Goal: Task Accomplishment & Management: Complete application form

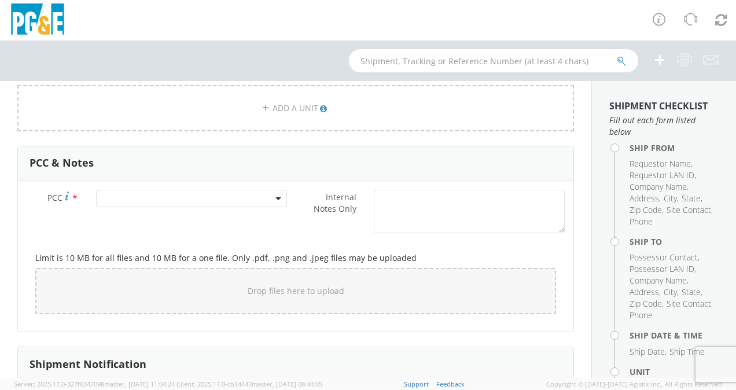
scroll to position [855, 0]
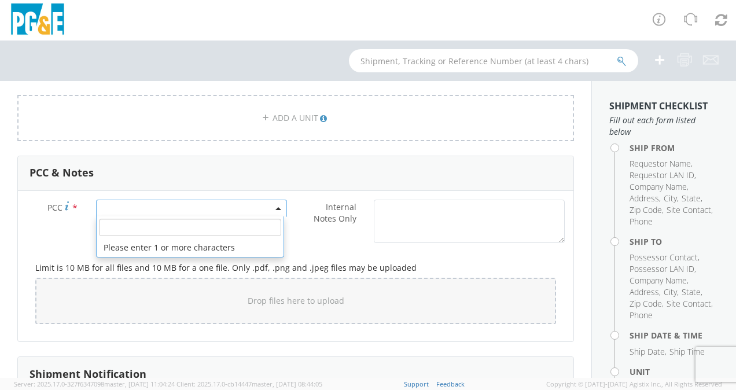
click at [192, 208] on span at bounding box center [191, 208] width 191 height 17
click at [186, 220] on input "number" at bounding box center [190, 227] width 182 height 17
paste input "15912"
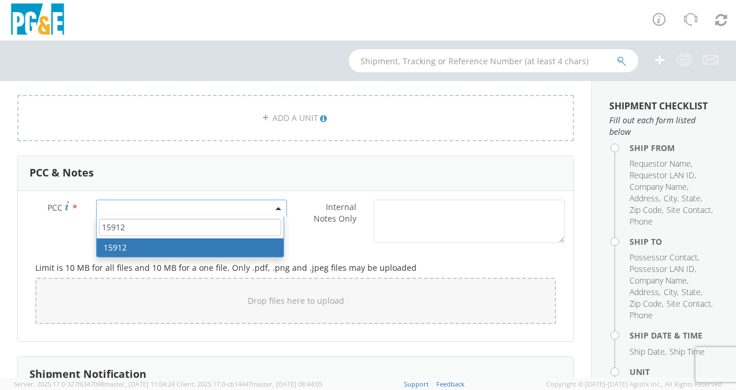
type input "15912"
select select "15912"
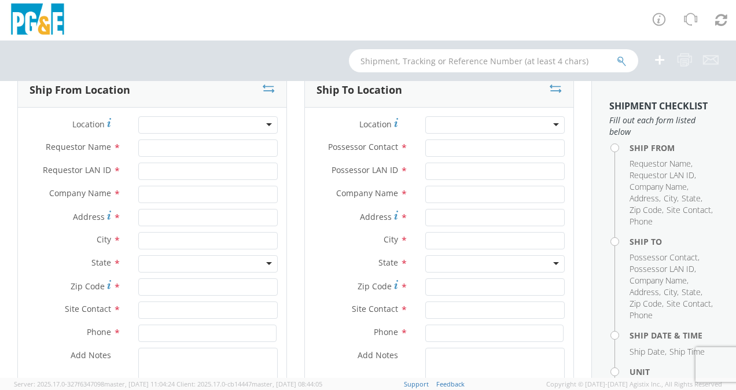
scroll to position [74, 0]
click at [250, 126] on div at bounding box center [208, 125] width 140 height 17
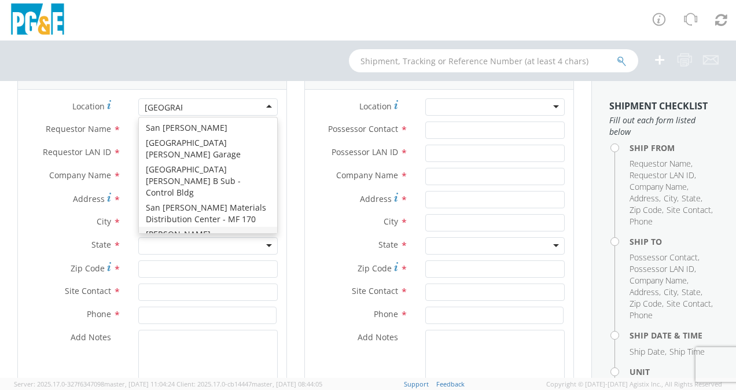
scroll to position [83, 0]
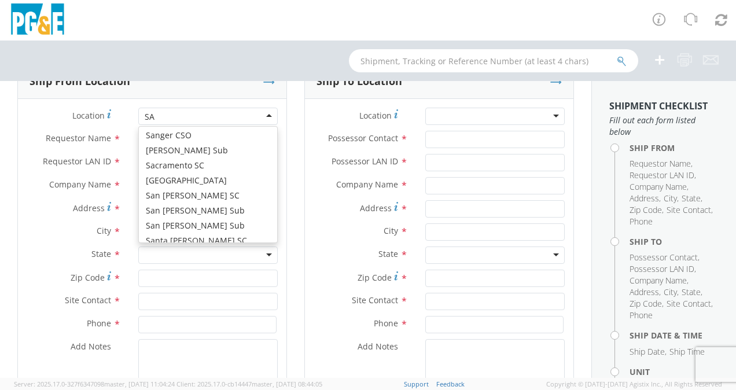
type input "S"
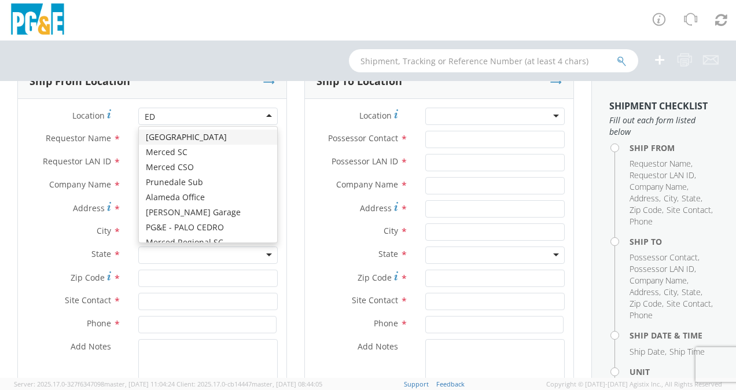
type input "ED"
click at [269, 94] on div "Ship From Location" at bounding box center [152, 81] width 269 height 35
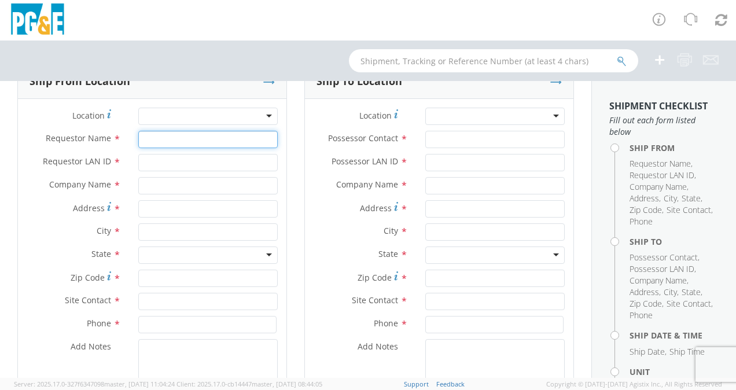
click at [197, 138] on input "Requestor Name *" at bounding box center [208, 139] width 140 height 17
type input "[PERSON_NAME]"
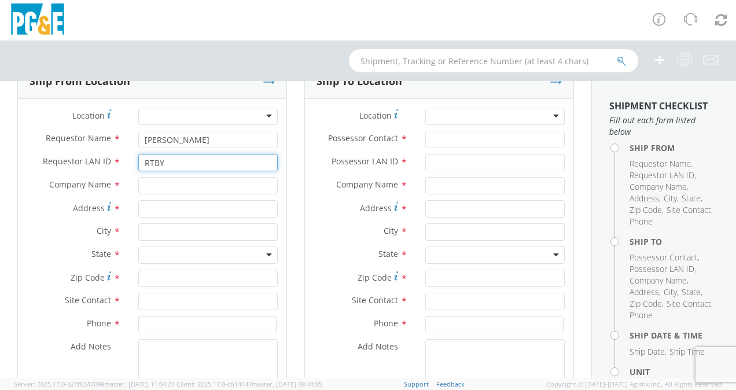
type input "RTBY"
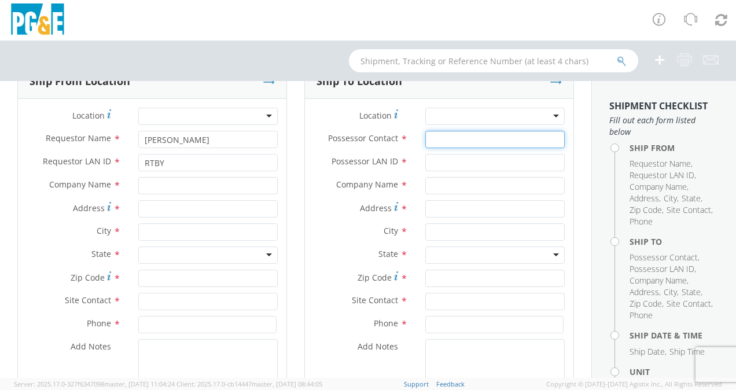
click at [437, 134] on input "Possessor Contact *" at bounding box center [495, 139] width 140 height 17
type input "[PERSON_NAME]"
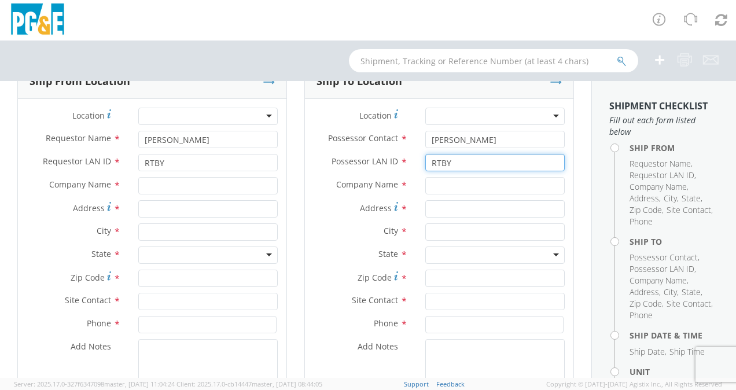
type input "RTBY"
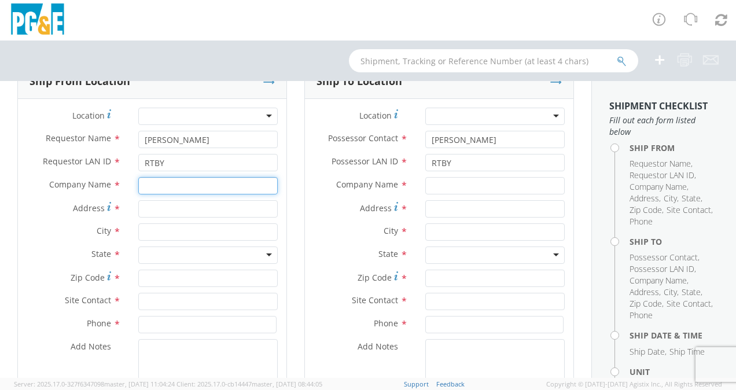
click at [167, 187] on input "text" at bounding box center [208, 185] width 140 height 17
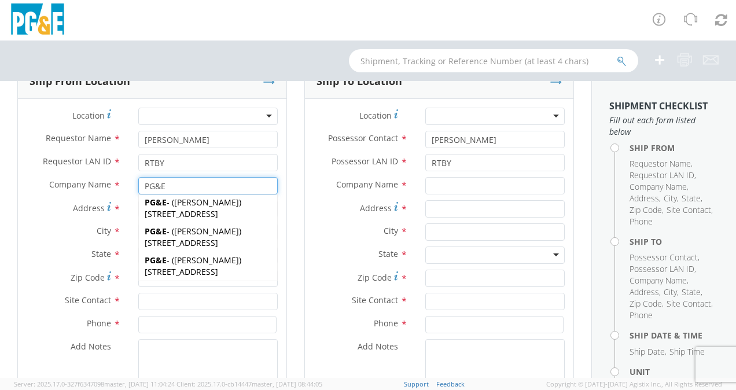
scroll to position [676, 0]
type input "PG&E"
click at [296, 212] on div "Ship To Location Location * (OBSOLETE) [GEOGRAPHIC_DATA] SC - GC TRAILER (OBSOL…" at bounding box center [439, 256] width 287 height 384
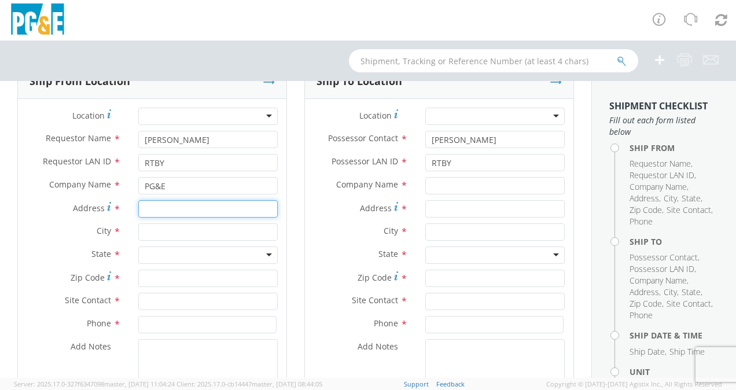
click at [194, 212] on input "Address *" at bounding box center [208, 208] width 140 height 17
type input "6402 SANTA [PERSON_NAME] BLVE"
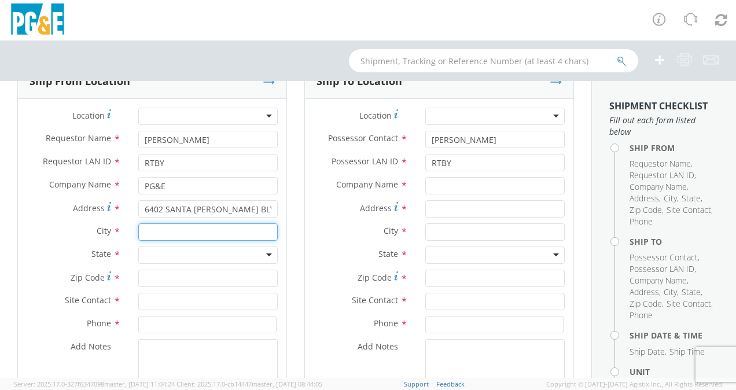
click at [190, 231] on input "text" at bounding box center [208, 231] width 140 height 17
type input "[GEOGRAPHIC_DATA][PERSON_NAME]"
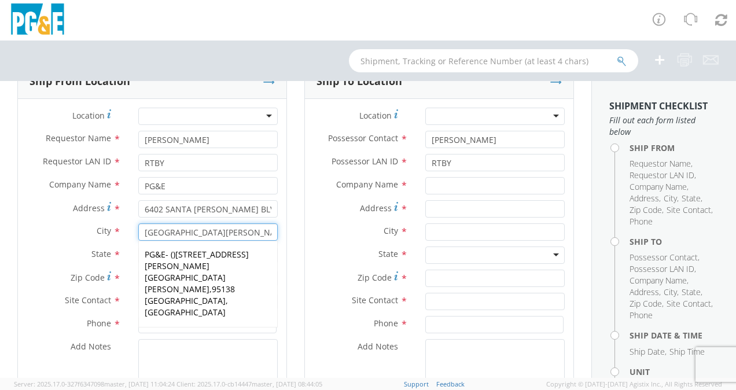
scroll to position [138, 0]
type input "[STREET_ADDRESS][PERSON_NAME]"
type input "[GEOGRAPHIC_DATA][PERSON_NAME]"
type input "95119-1298"
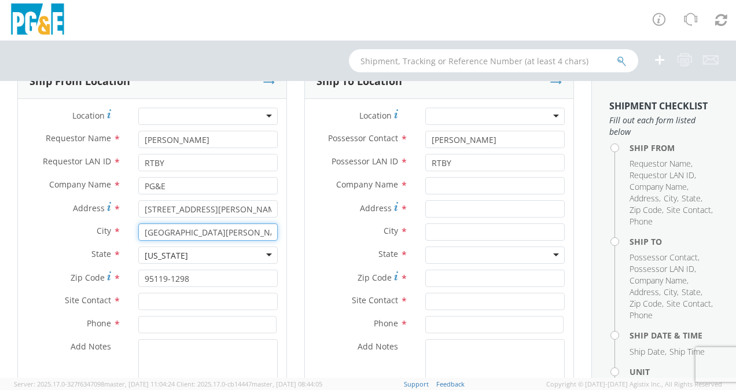
type input "[GEOGRAPHIC_DATA][PERSON_NAME]"
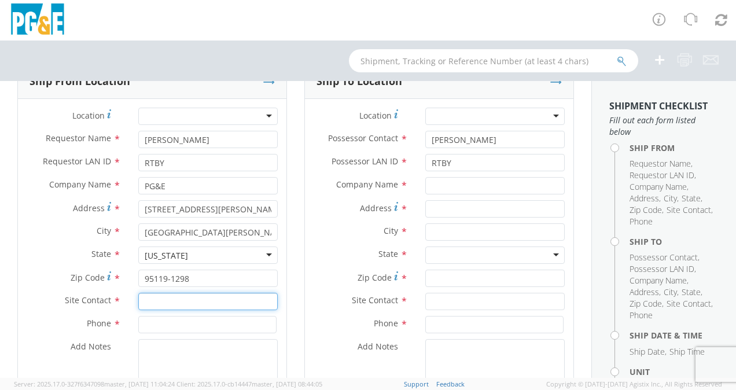
click at [192, 298] on input "text" at bounding box center [208, 301] width 140 height 17
type input "[PERSON_NAME]"
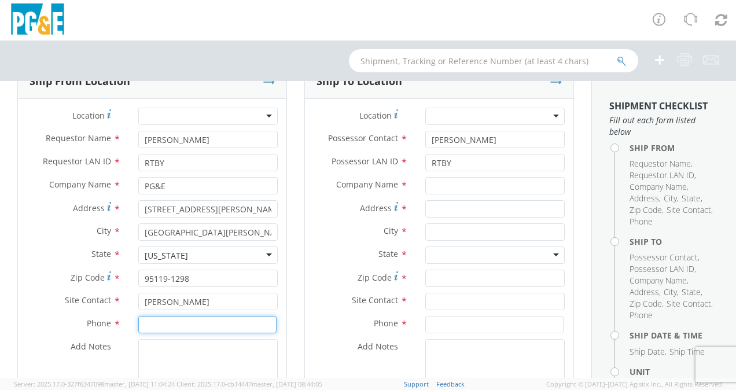
click at [174, 326] on input at bounding box center [207, 324] width 138 height 17
click at [335, 190] on label "Company Name *" at bounding box center [361, 184] width 112 height 15
click at [542, 117] on div at bounding box center [495, 116] width 140 height 17
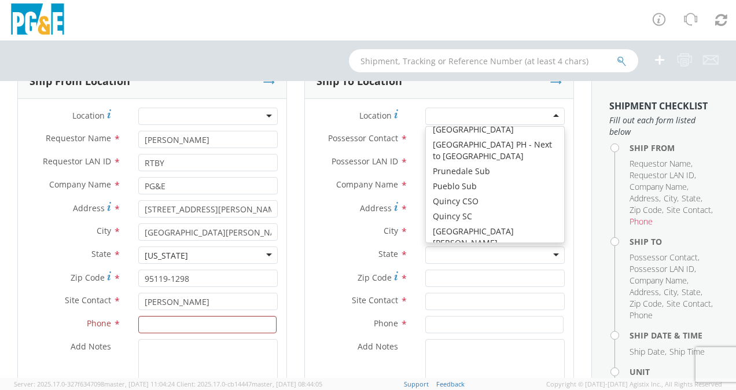
scroll to position [5938, 0]
type input "PG&E"
type input "[STREET_ADDRESS]"
type input "[GEOGRAPHIC_DATA]"
type input "94804"
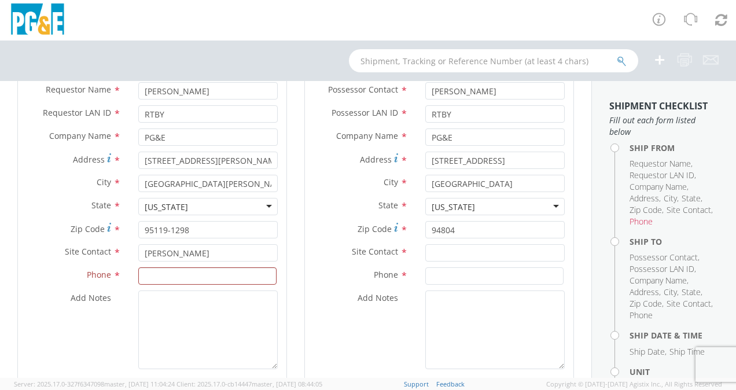
scroll to position [133, 0]
click at [450, 249] on input "text" at bounding box center [495, 252] width 140 height 17
type input "[PERSON_NAME]"
click at [438, 271] on input at bounding box center [494, 275] width 138 height 17
click at [454, 273] on input "(510)" at bounding box center [494, 275] width 138 height 17
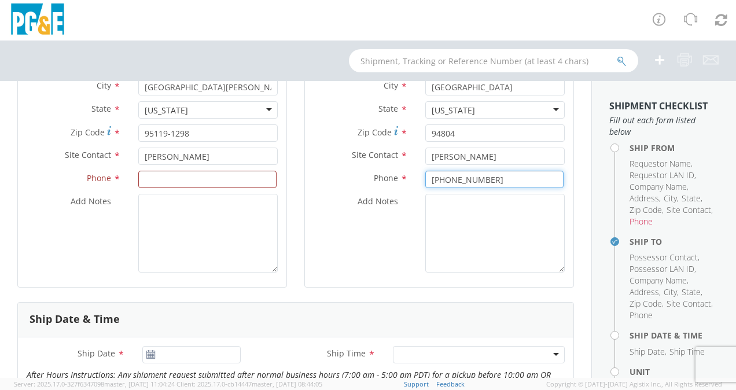
scroll to position [245, 0]
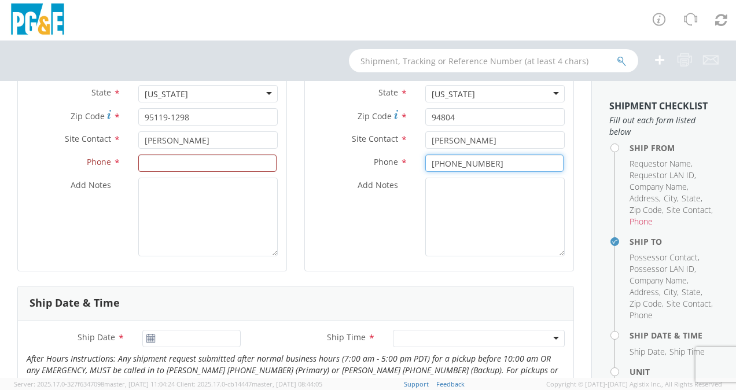
type input "[PHONE_NUMBER]"
click at [232, 168] on input at bounding box center [207, 163] width 138 height 17
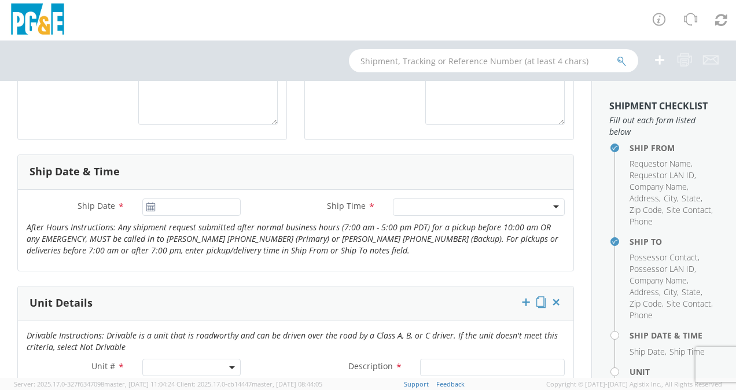
scroll to position [377, 0]
type input "[PHONE_NUMBER]"
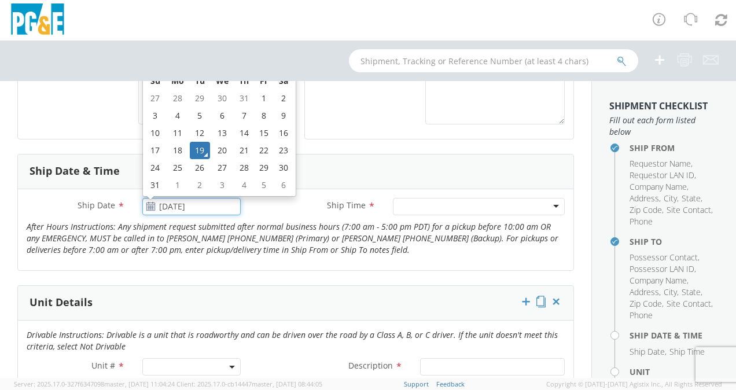
click at [155, 205] on input "[DATE]" at bounding box center [191, 206] width 98 height 17
click at [269, 169] on td "29" at bounding box center [265, 167] width 20 height 17
type input "[DATE]"
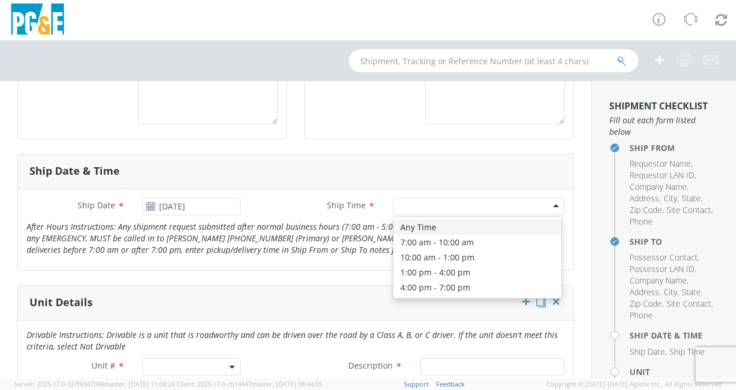
click at [434, 205] on div at bounding box center [479, 206] width 172 height 17
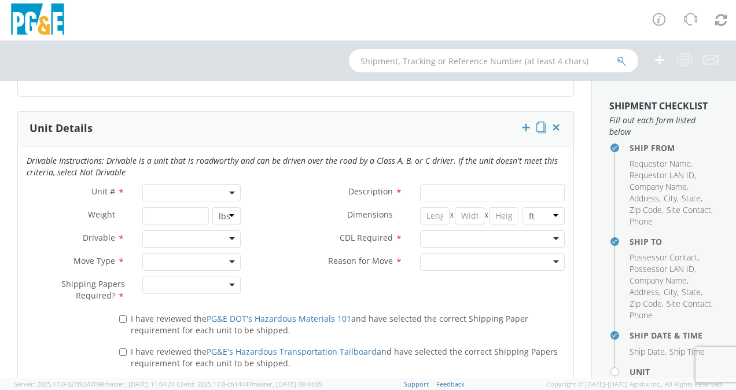
scroll to position [555, 0]
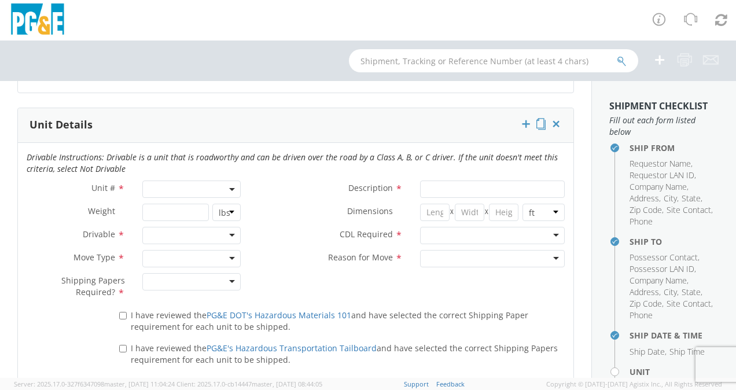
click at [220, 188] on span at bounding box center [191, 189] width 98 height 17
click at [193, 209] on input "search" at bounding box center [190, 208] width 91 height 17
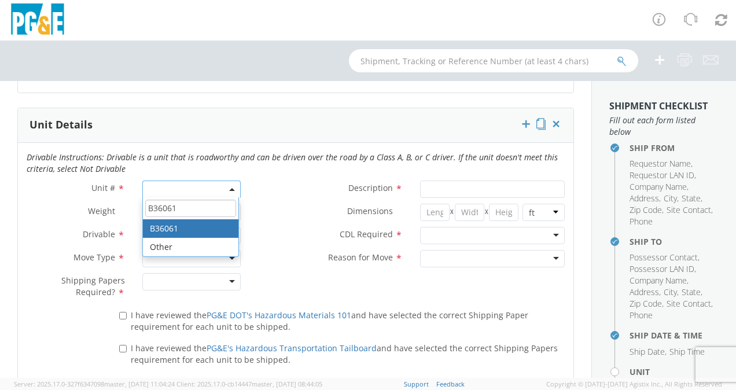
type input "B36061"
type input "TRUCK; FLATBED W/CRANE 6X4"
type input "66000"
select select "B36061"
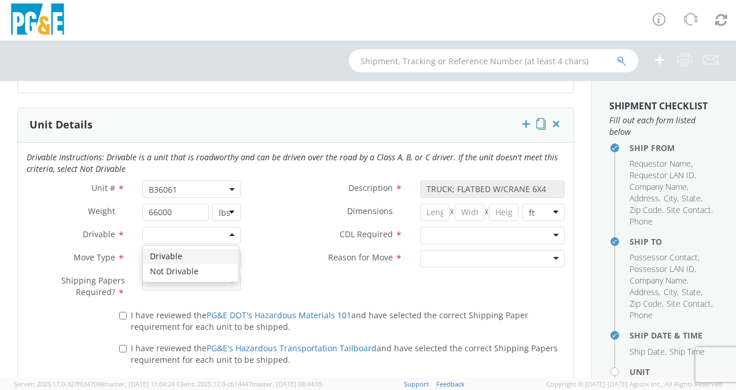
click at [220, 231] on div at bounding box center [191, 235] width 98 height 17
click at [203, 256] on div at bounding box center [191, 258] width 98 height 17
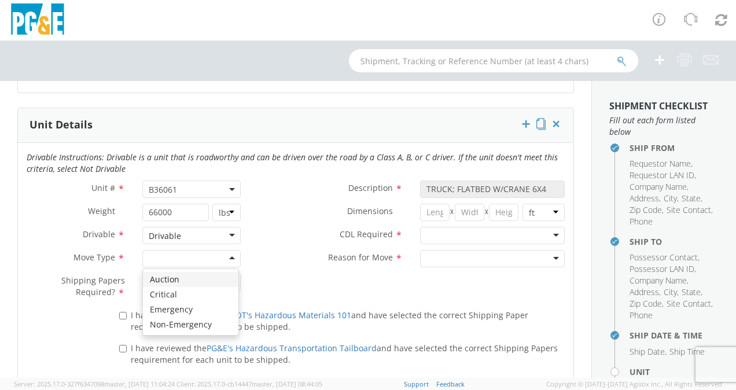
click at [203, 256] on div at bounding box center [191, 258] width 98 height 17
click at [219, 279] on div at bounding box center [191, 281] width 98 height 17
click at [526, 230] on div at bounding box center [492, 235] width 145 height 17
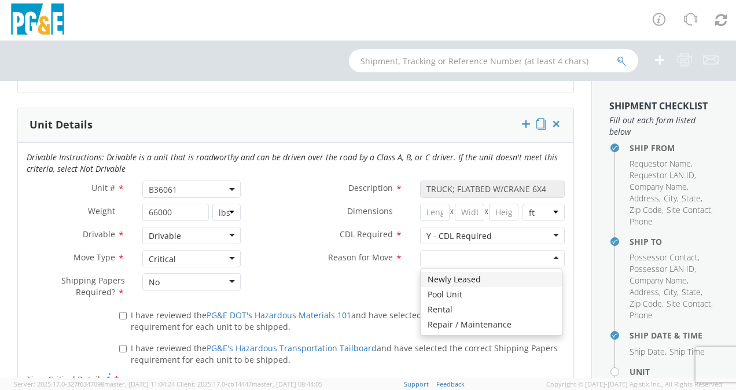
click at [491, 256] on div at bounding box center [492, 258] width 145 height 17
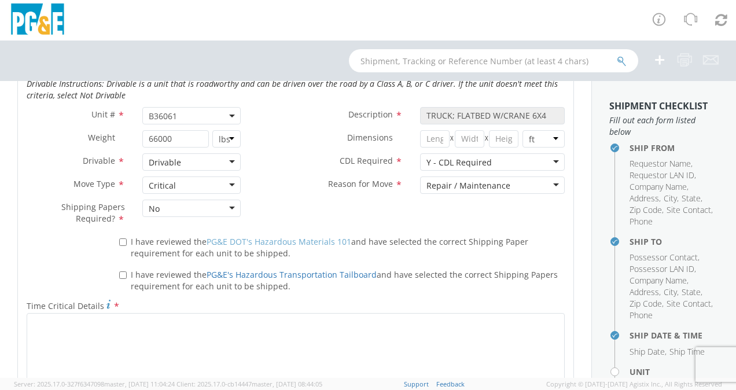
scroll to position [654, 0]
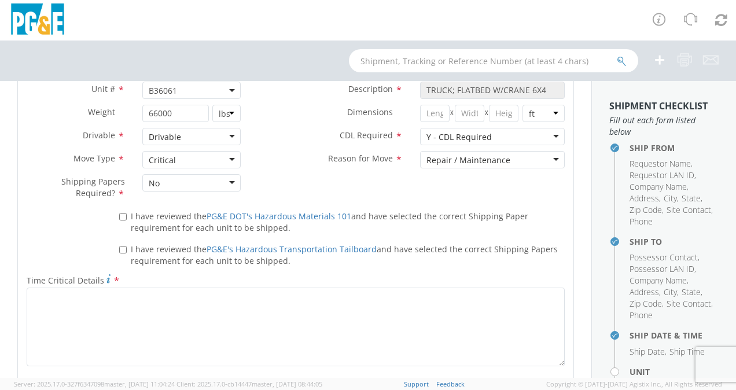
click at [116, 211] on div "I have reviewed the PG&E DOT's Hazardous Materials 101 and have selected the co…" at bounding box center [342, 220] width 463 height 27
click at [123, 215] on input "I have reviewed the PG&E DOT's Hazardous Materials 101 and have selected the co…" at bounding box center [123, 217] width 8 height 8
checkbox input "true"
click at [121, 254] on label "I have reviewed the PG&E's Hazardous Transportation Tailboard and have selected…" at bounding box center [342, 254] width 446 height 25
click at [121, 254] on input "I have reviewed the PG&E's Hazardous Transportation Tailboard and have selected…" at bounding box center [123, 250] width 8 height 8
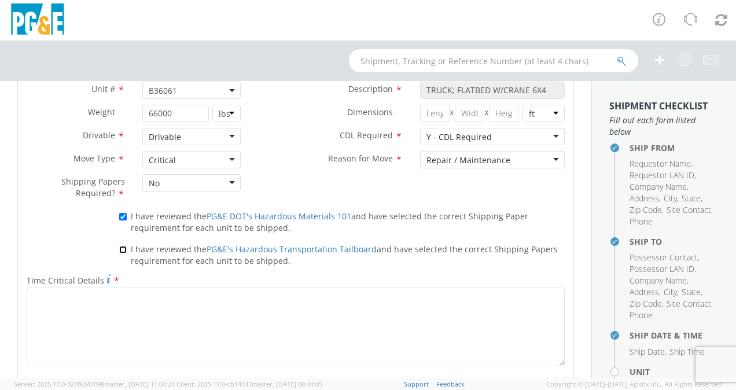
checkbox input "true"
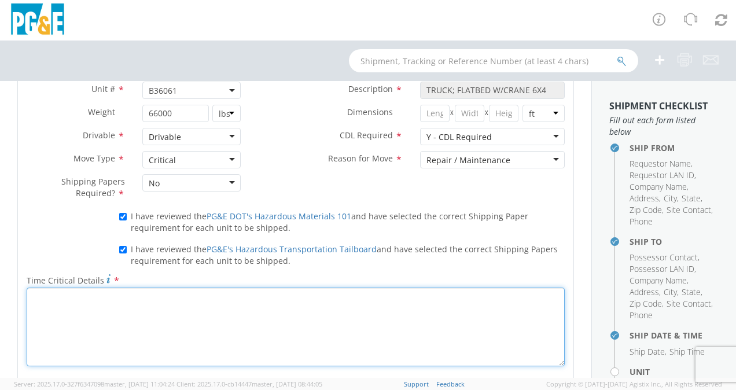
click at [122, 307] on textarea "Time Critical Details *" at bounding box center [296, 327] width 538 height 79
type textarea "N"
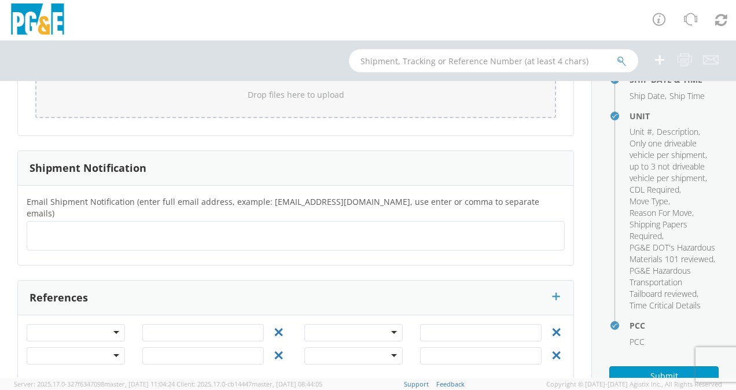
scroll to position [381, 0]
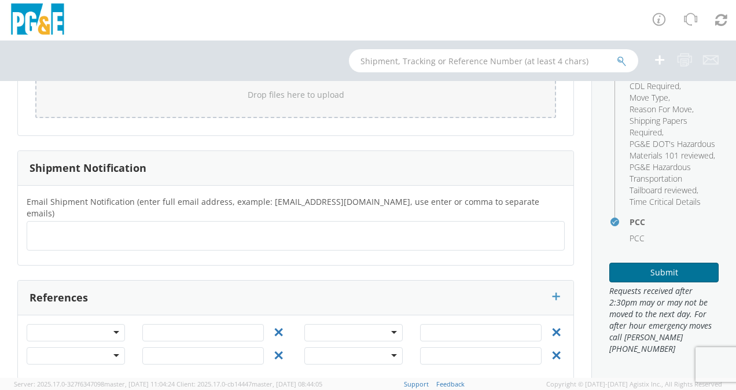
type textarea "Needs to be there for a calosha inspection."
click at [626, 276] on button "Submit" at bounding box center [664, 273] width 109 height 20
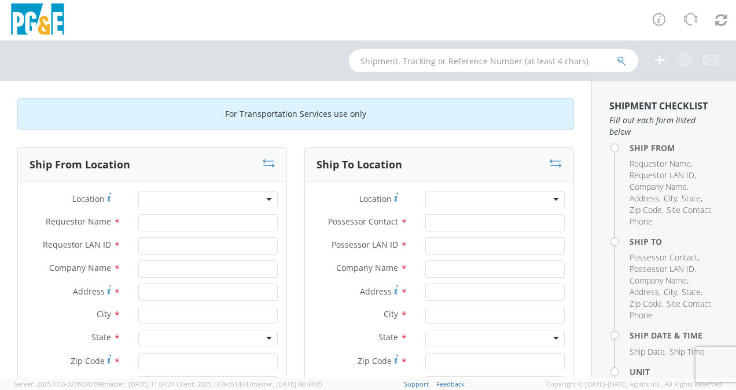
click at [266, 197] on div at bounding box center [208, 199] width 140 height 17
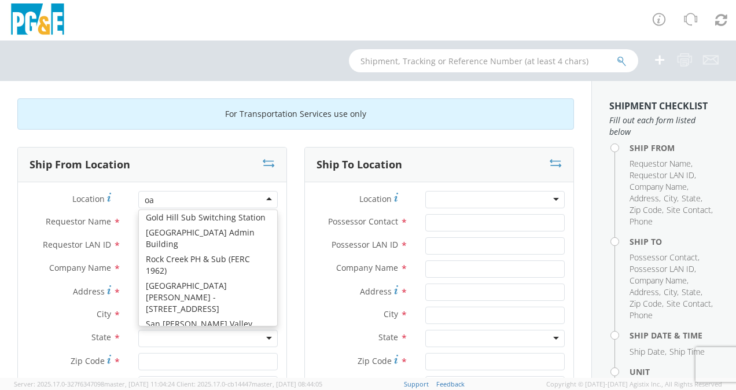
scroll to position [2, 0]
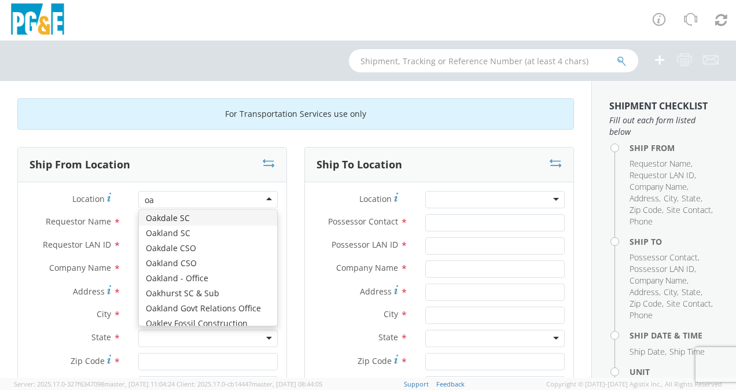
type input "o"
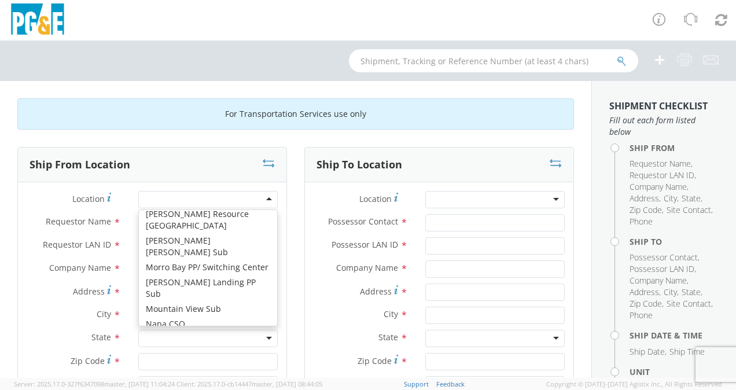
type input "r"
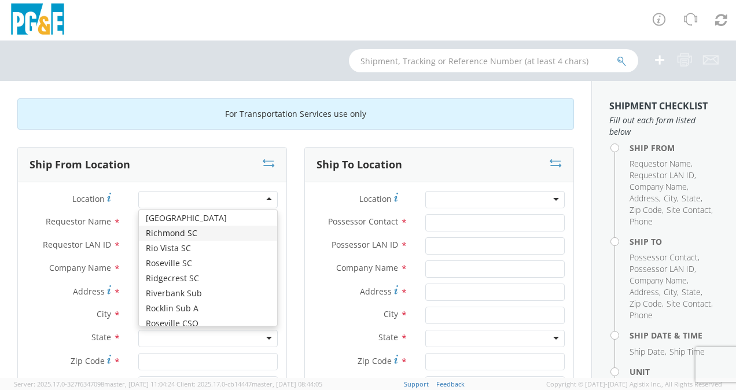
type input "PG&E"
type input "[STREET_ADDRESS]"
type input "[GEOGRAPHIC_DATA]"
type input "94804"
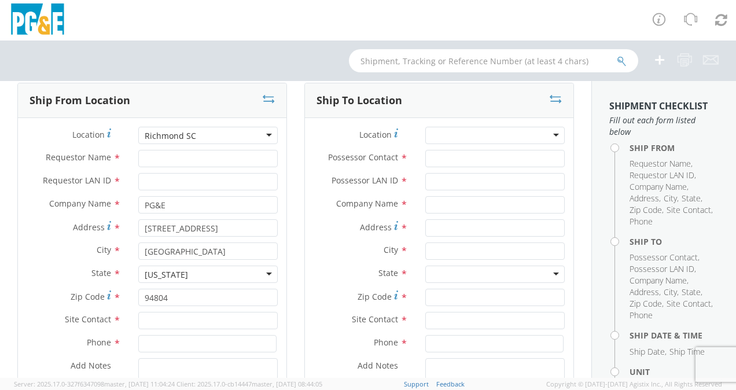
scroll to position [65, 0]
click at [175, 157] on input "Requestor Name *" at bounding box center [208, 157] width 140 height 17
type input "r"
type input "[PERSON_NAME]"
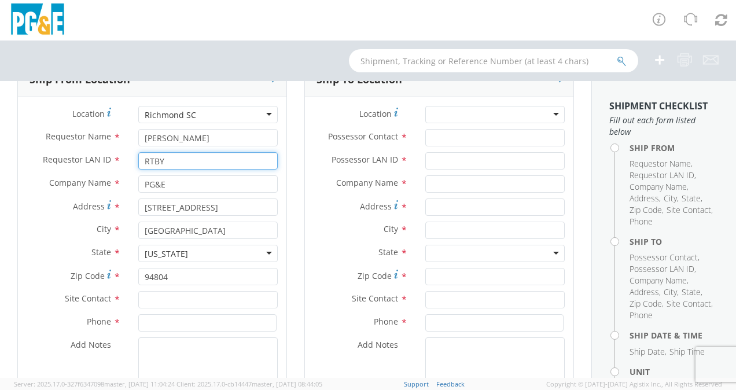
scroll to position [86, 0]
type input "RTBY"
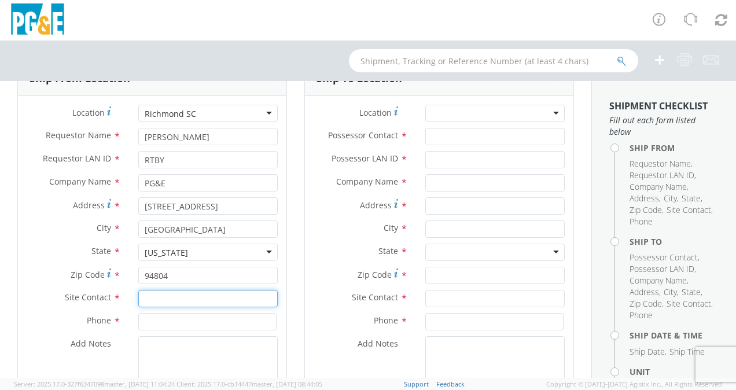
click at [194, 300] on input "text" at bounding box center [208, 298] width 140 height 17
type input "7"
type input "[PERSON_NAME]"
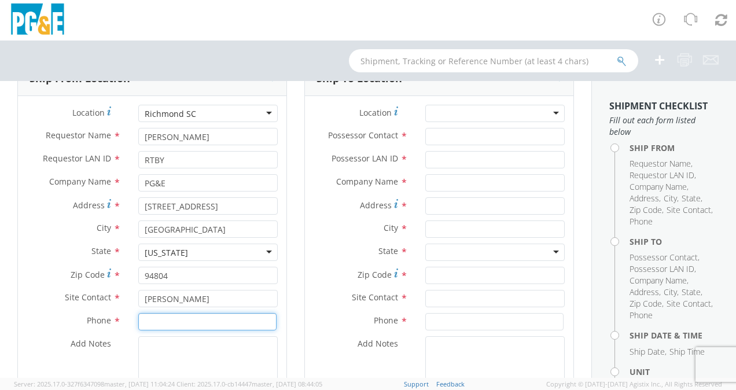
click at [179, 324] on input at bounding box center [207, 321] width 138 height 17
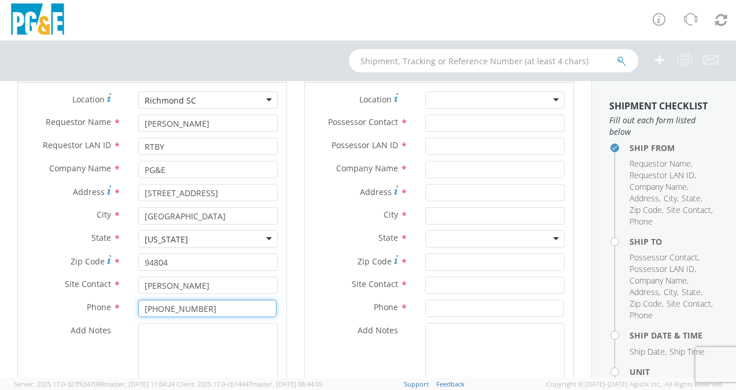
scroll to position [80, 0]
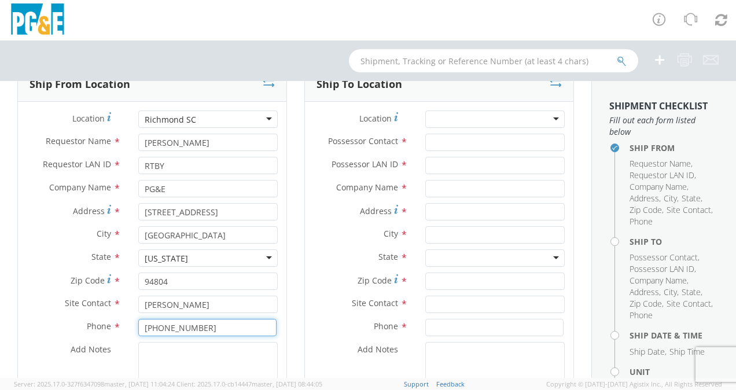
type input "[PHONE_NUMBER]"
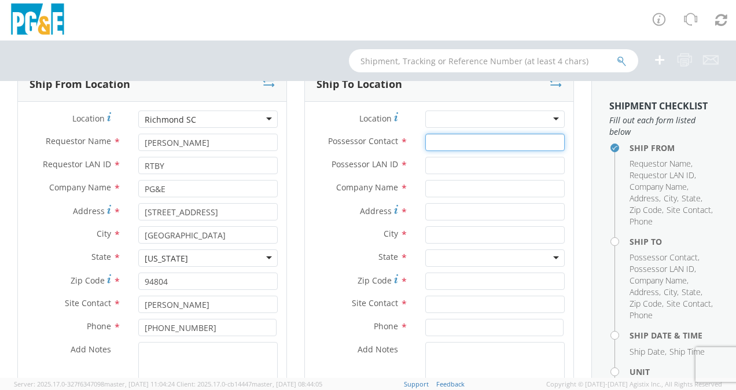
click at [507, 148] on input "Possessor Contact *" at bounding box center [495, 142] width 140 height 17
type input "(831) 794-2562"
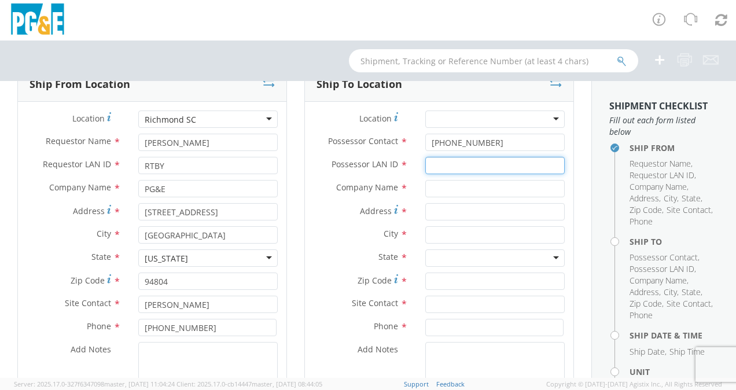
click at [480, 161] on input "Possessor LAN ID *" at bounding box center [495, 165] width 140 height 17
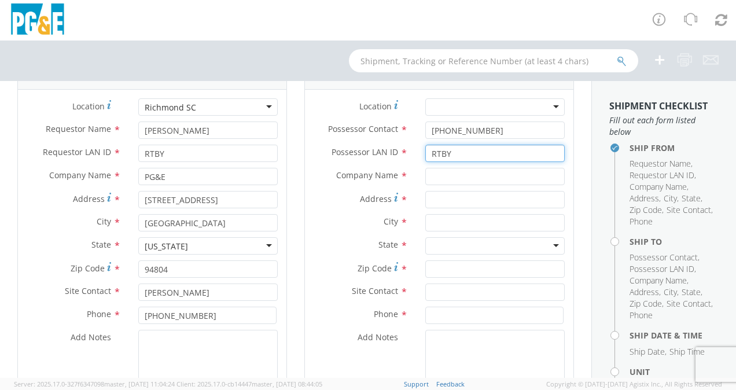
scroll to position [96, 0]
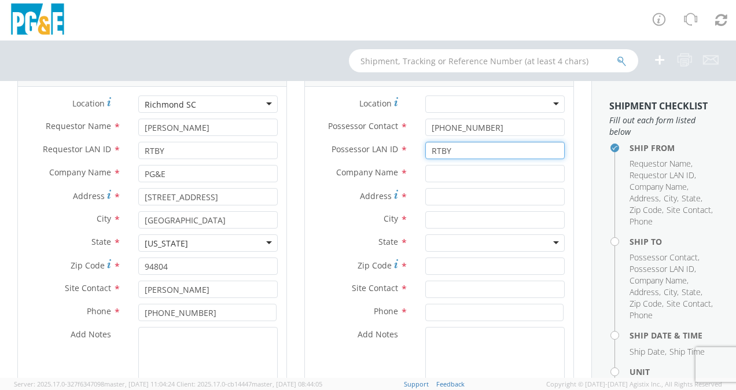
type input "RTBY"
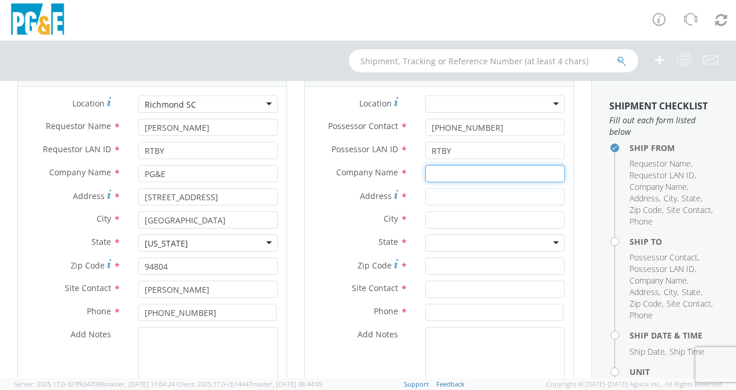
click at [461, 174] on input "text" at bounding box center [495, 173] width 140 height 17
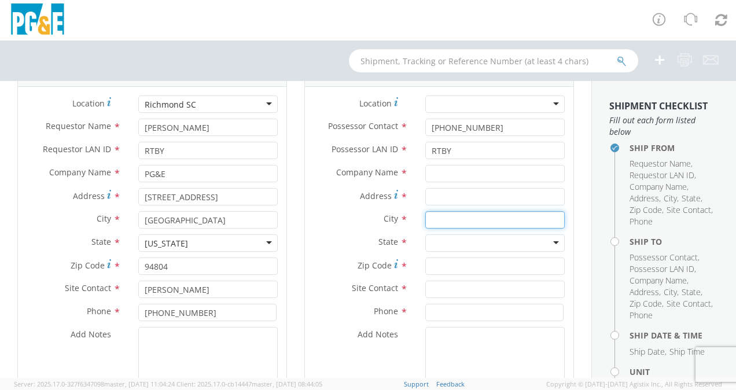
click at [446, 212] on input "text" at bounding box center [495, 219] width 140 height 17
type input "S"
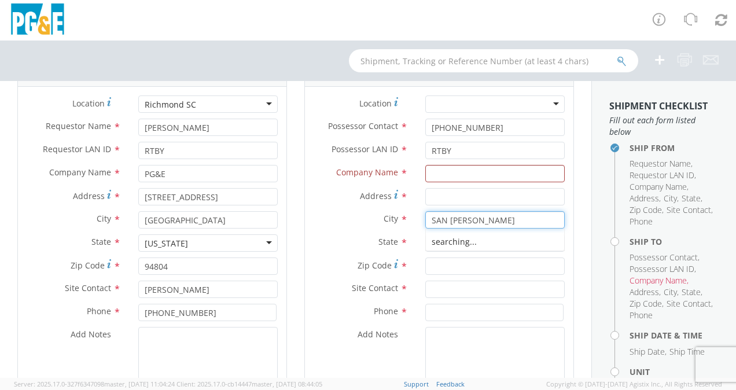
type input "[GEOGRAPHIC_DATA][PERSON_NAME]"
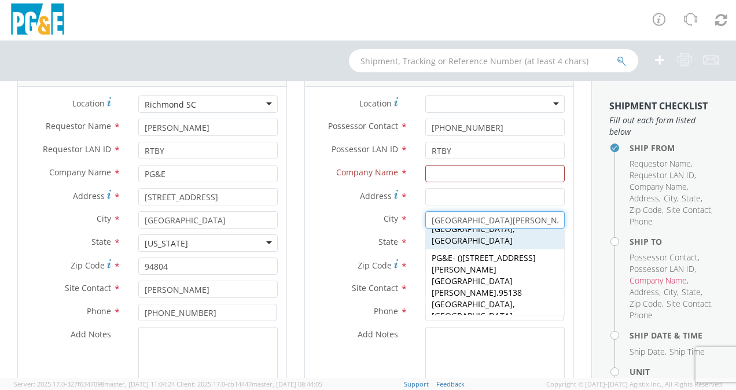
scroll to position [129, 0]
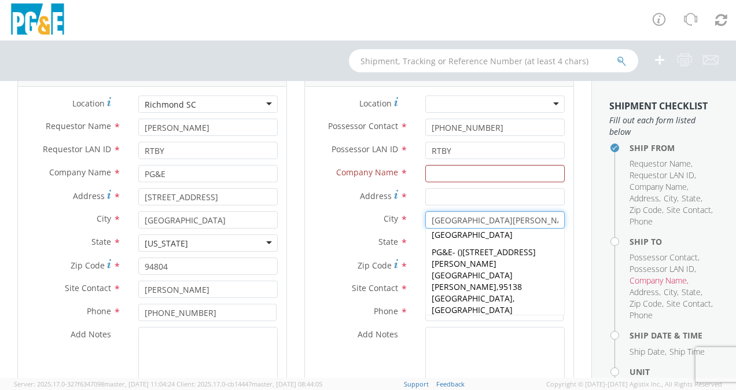
type input "PG&E"
type input "[STREET_ADDRESS][PERSON_NAME]"
type input "[GEOGRAPHIC_DATA][PERSON_NAME]"
type input "95119-1298"
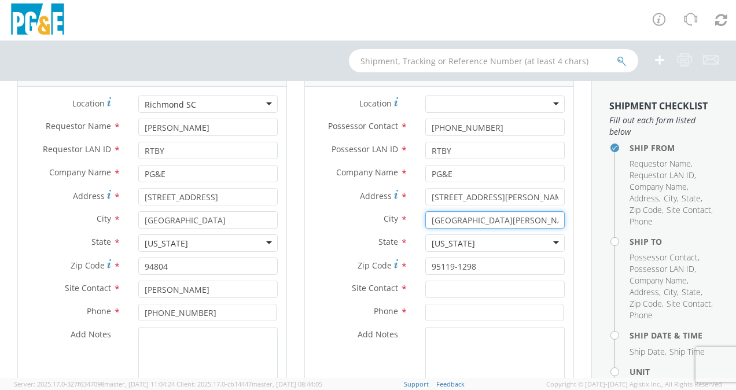
type input "[GEOGRAPHIC_DATA][PERSON_NAME]"
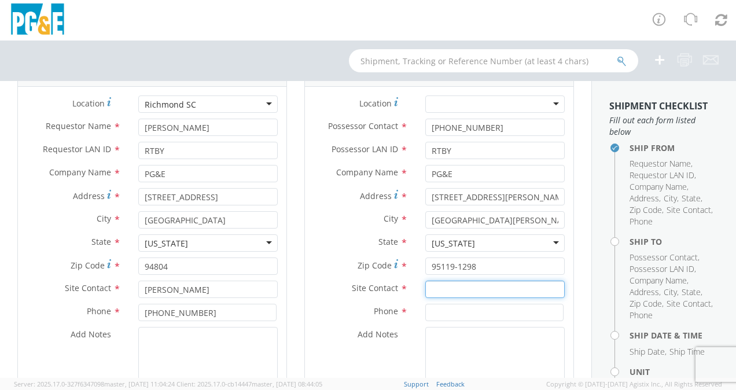
click at [432, 295] on input "text" at bounding box center [495, 289] width 140 height 17
type input "SCOTT HAN"
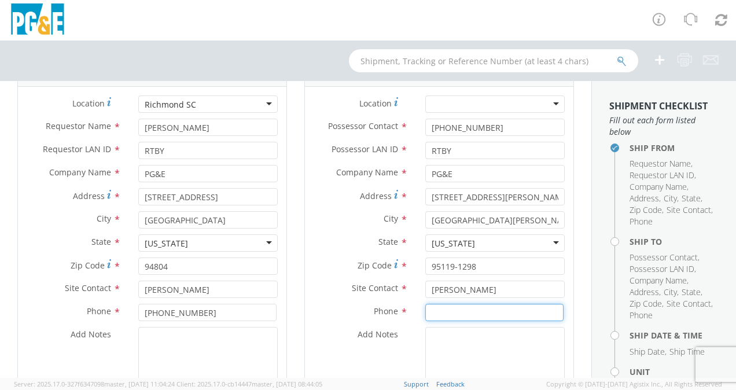
click at [445, 310] on input at bounding box center [494, 312] width 138 height 17
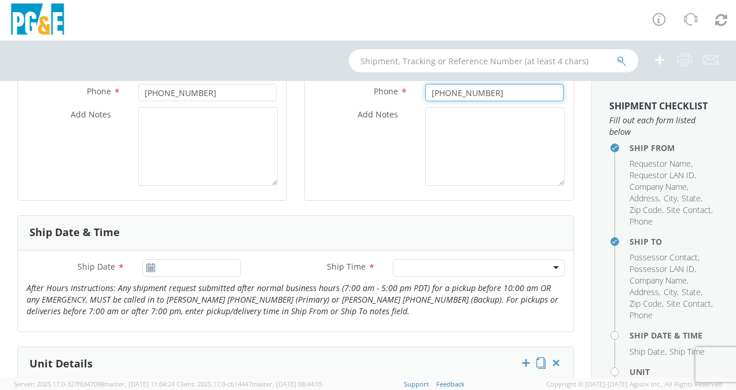
scroll to position [339, 0]
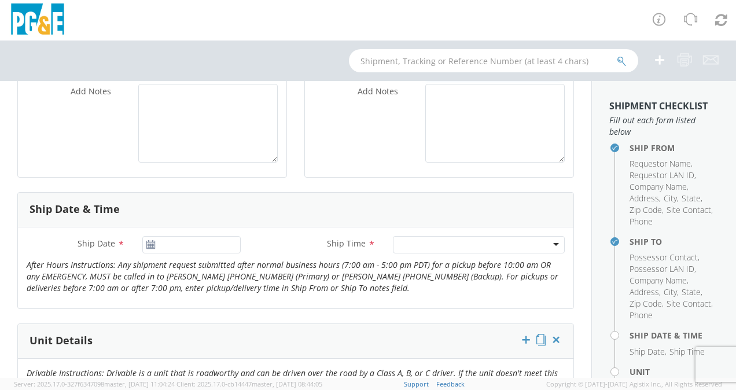
type input "[PHONE_NUMBER]"
click at [147, 242] on icon at bounding box center [151, 244] width 10 height 9
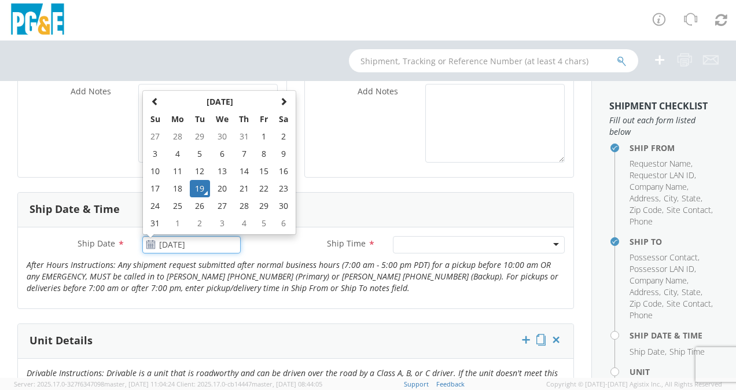
click at [171, 244] on input "[DATE]" at bounding box center [191, 244] width 98 height 17
click at [244, 186] on td "21" at bounding box center [244, 188] width 20 height 17
type input "08/21/2025"
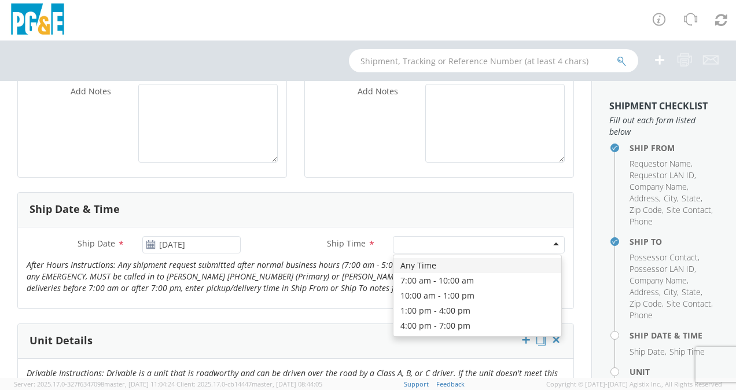
click at [490, 244] on div at bounding box center [479, 244] width 172 height 17
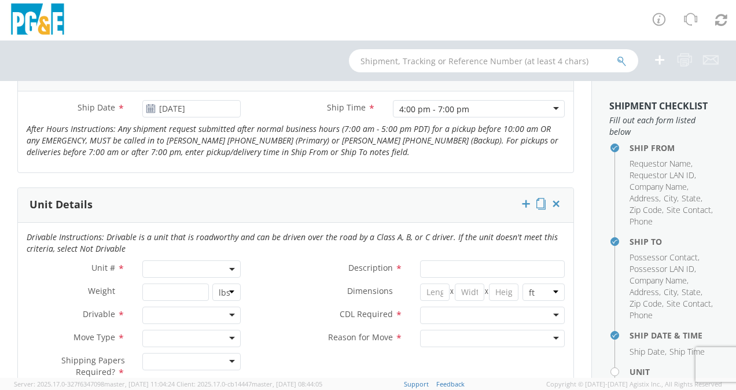
scroll to position [475, 0]
click at [226, 269] on span at bounding box center [191, 268] width 98 height 17
click at [210, 282] on input "search" at bounding box center [190, 287] width 91 height 17
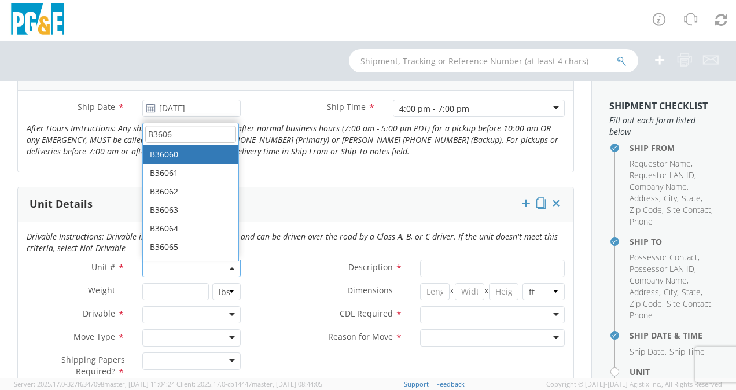
type input "B36061"
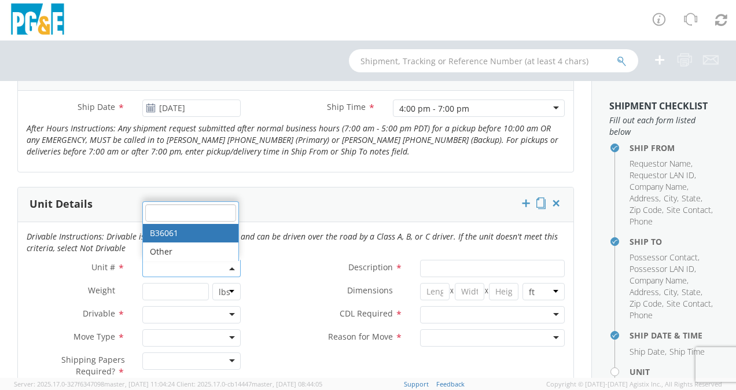
click at [183, 310] on div at bounding box center [191, 314] width 98 height 17
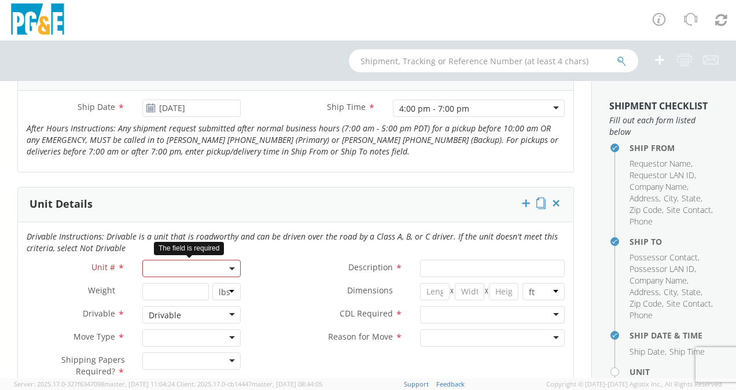
click at [185, 334] on div at bounding box center [191, 337] width 98 height 17
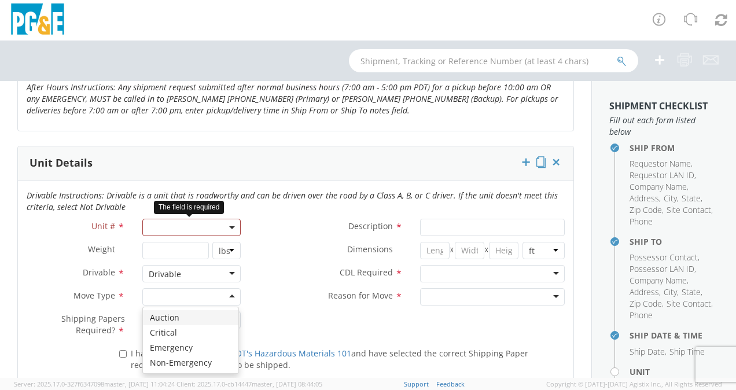
scroll to position [517, 0]
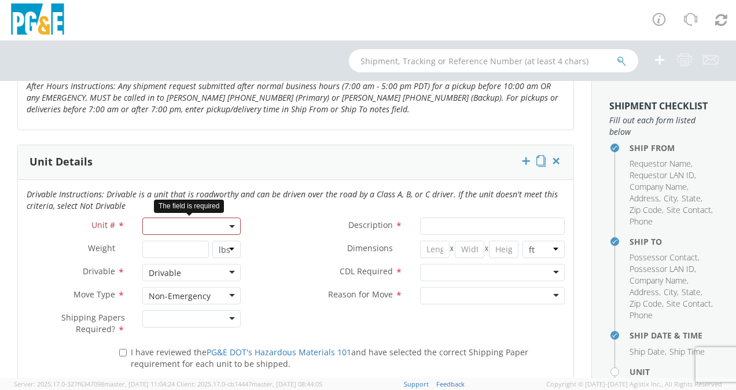
click at [220, 313] on div at bounding box center [191, 318] width 98 height 17
click at [199, 219] on span at bounding box center [191, 226] width 98 height 17
click at [202, 178] on input "search" at bounding box center [190, 177] width 91 height 17
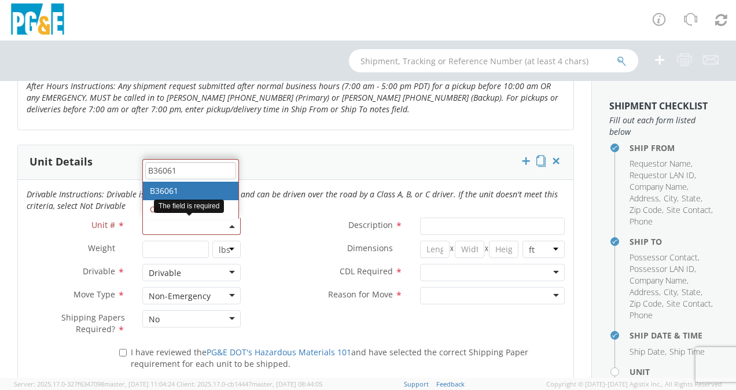
type input "B36061"
select select "B36061"
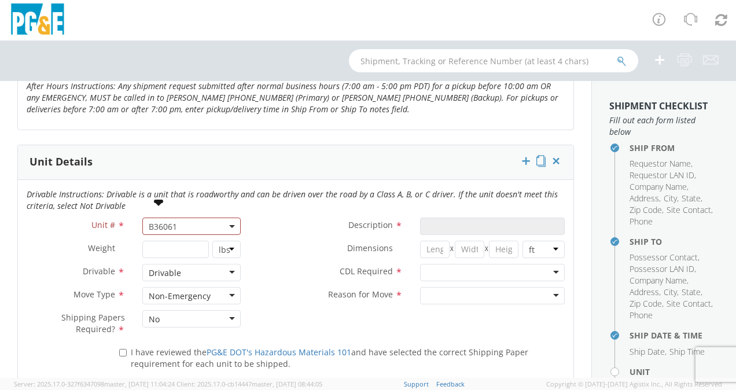
type input "TRUCK; FLATBED W/CRANE 6X4"
type input "66000"
click at [528, 278] on div at bounding box center [492, 272] width 145 height 17
click at [528, 294] on div at bounding box center [492, 295] width 145 height 17
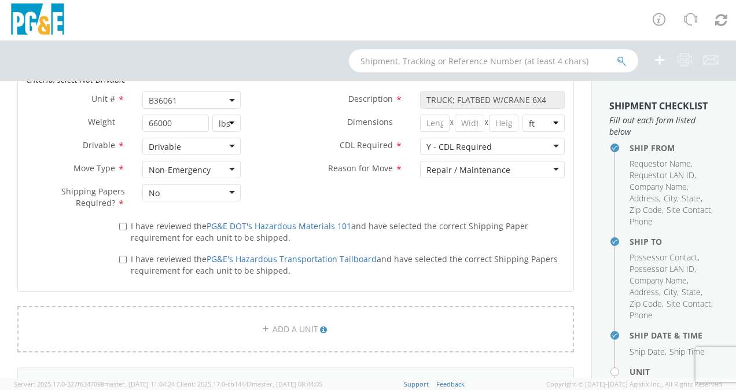
scroll to position [645, 0]
click at [119, 226] on input "I have reviewed the PG&E DOT's Hazardous Materials 101 and have selected the co…" at bounding box center [123, 226] width 8 height 8
checkbox input "true"
click at [122, 257] on input "I have reviewed the PG&E's Hazardous Transportation Tailboard and have selected…" at bounding box center [123, 259] width 8 height 8
checkbox input "true"
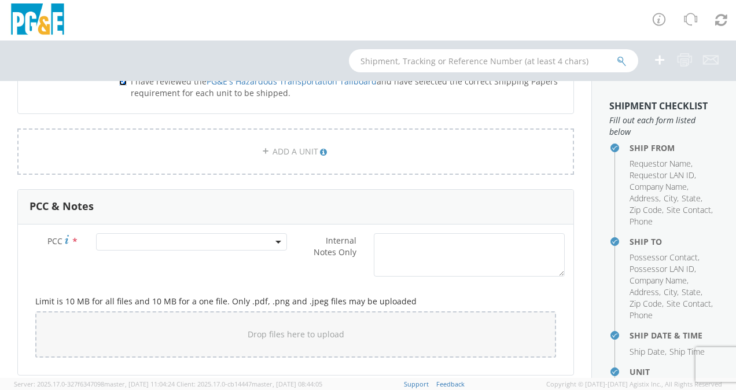
scroll to position [822, 0]
click at [185, 243] on span at bounding box center [191, 241] width 191 height 17
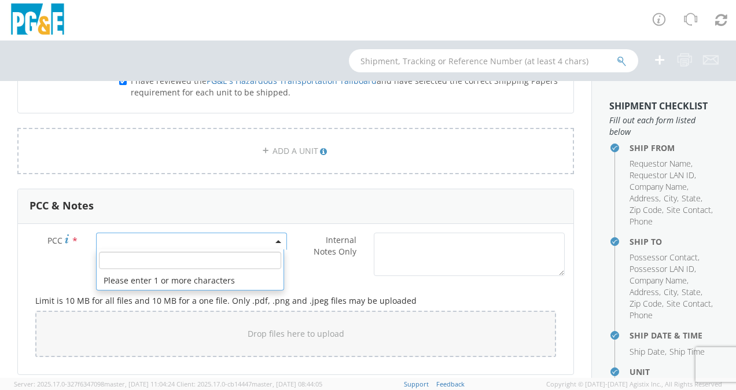
click at [177, 257] on input "number" at bounding box center [190, 260] width 182 height 17
paste input "15912"
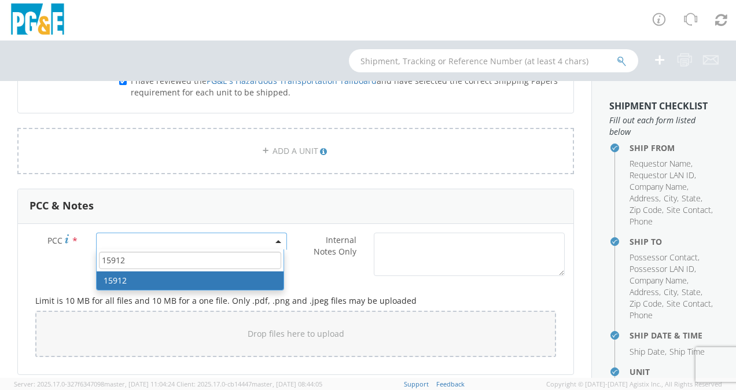
type input "15912"
select select "15912"
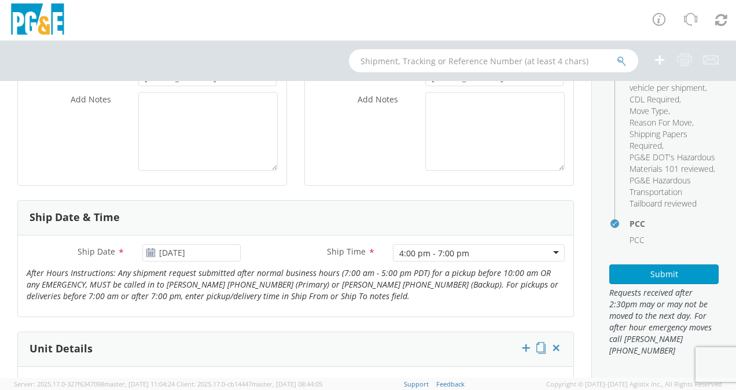
scroll to position [324, 0]
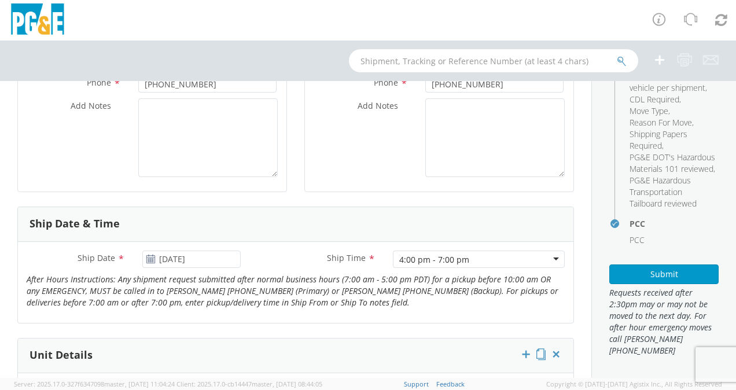
click at [148, 256] on icon at bounding box center [151, 259] width 10 height 9
click at [167, 257] on input "08/21/2025" at bounding box center [191, 259] width 98 height 17
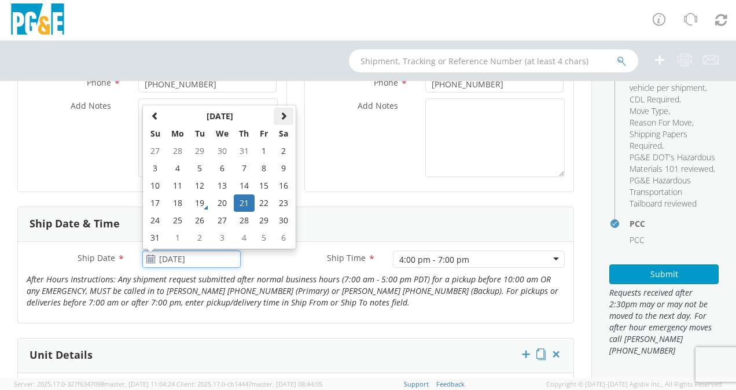
click at [283, 116] on span at bounding box center [284, 116] width 8 height 8
click at [243, 156] on td "4" at bounding box center [244, 150] width 20 height 17
type input "09/04/2025"
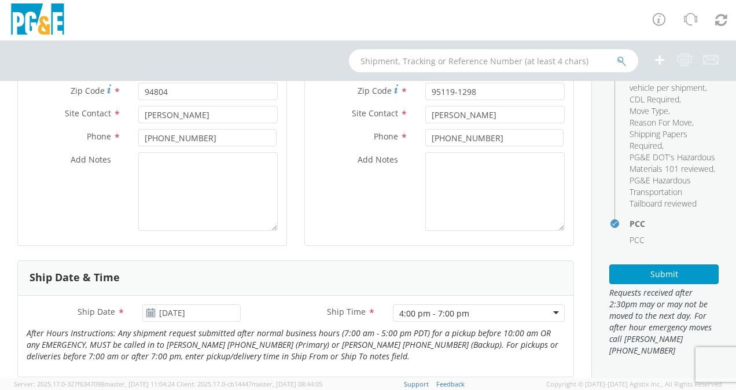
scroll to position [226, 0]
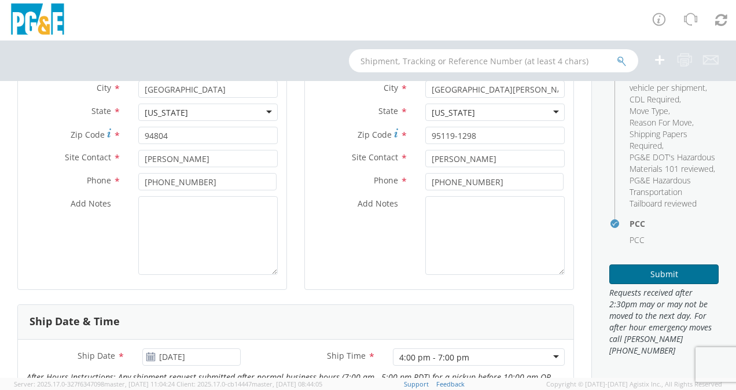
click at [674, 284] on button "Submit" at bounding box center [664, 275] width 109 height 20
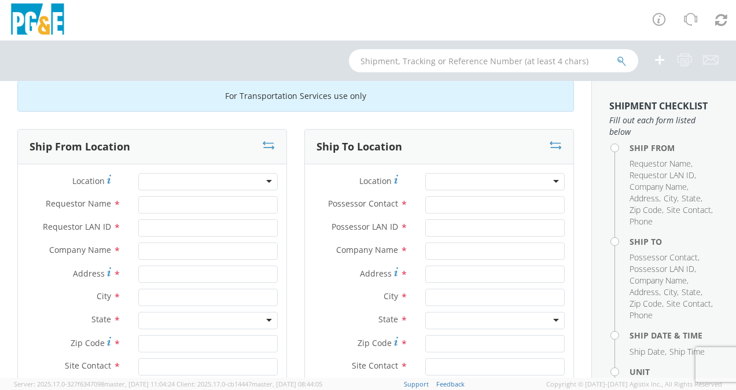
scroll to position [17, 0]
click at [213, 201] on input "Requestor Name *" at bounding box center [208, 205] width 140 height 17
type input "[PERSON_NAME]"
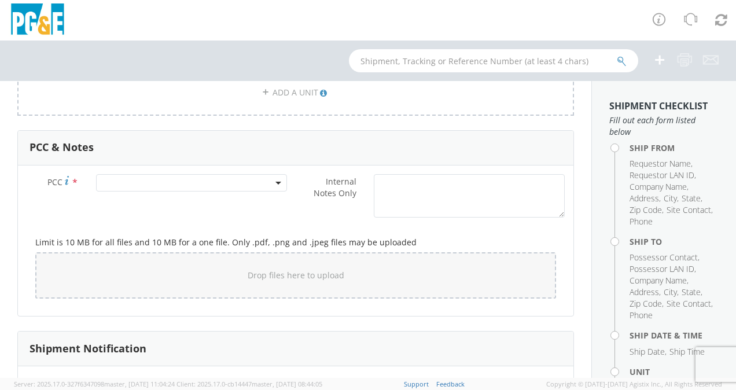
scroll to position [886, 0]
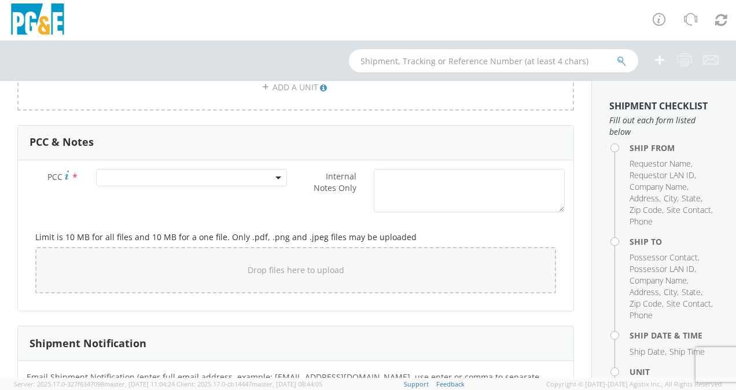
type input "RTBY"
click at [210, 170] on span at bounding box center [191, 177] width 191 height 17
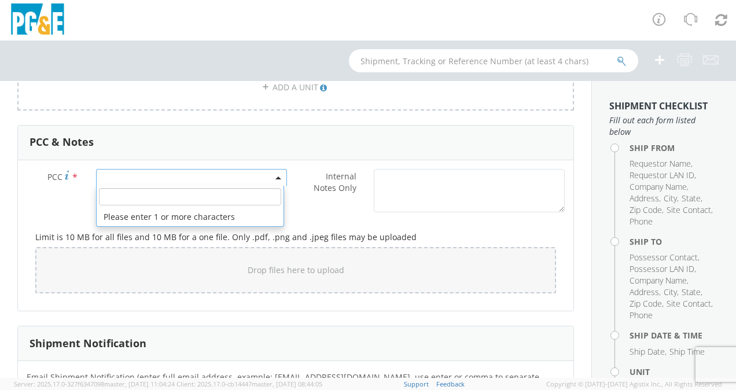
click at [190, 199] on input "number" at bounding box center [190, 196] width 182 height 17
paste input "11883"
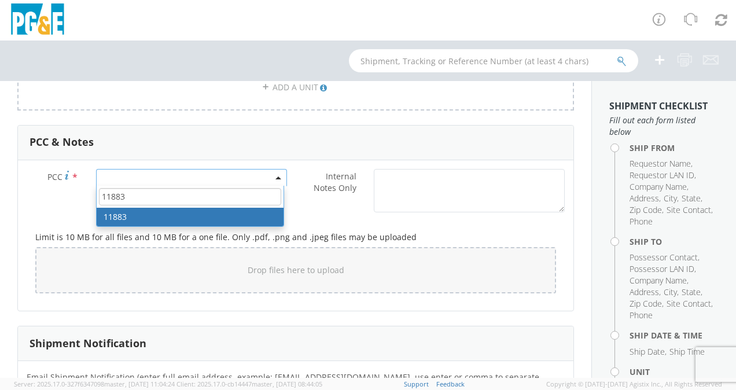
type input "11883"
select select "11883"
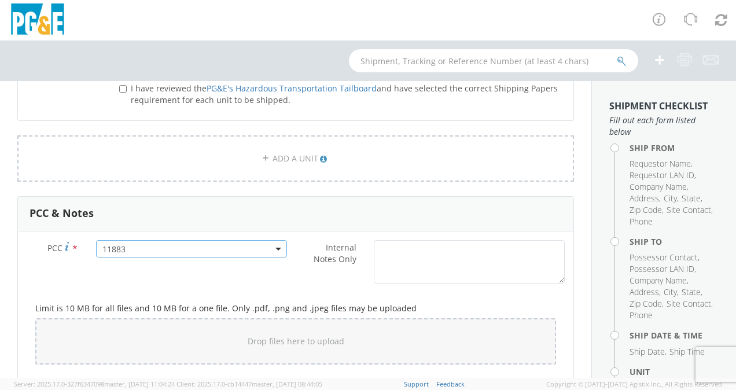
scroll to position [812, 0]
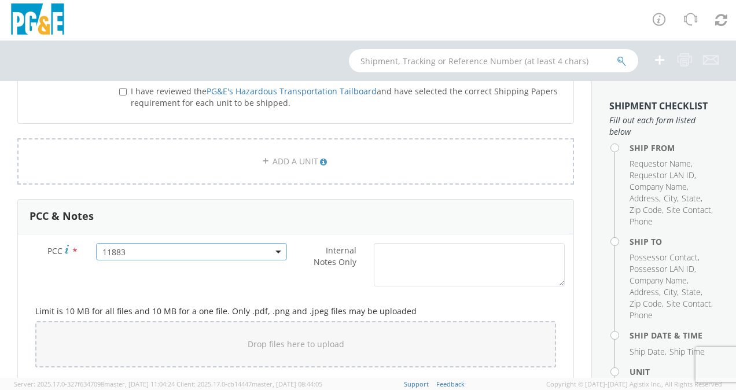
click at [461, 300] on div "Limit is 10 MB for all files and 10 MB for a one file. Only .pdf, .png and .jpe…" at bounding box center [296, 334] width 538 height 84
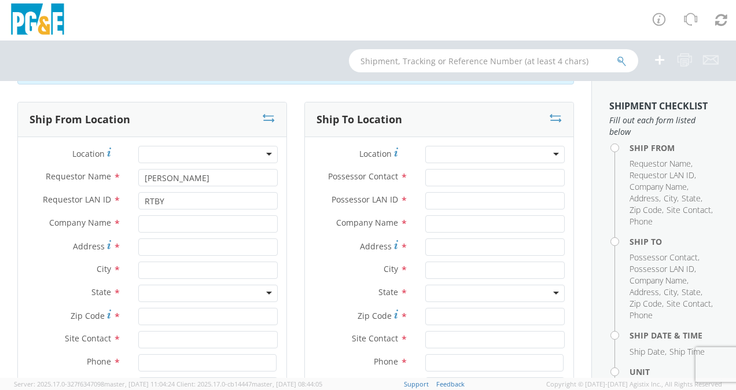
scroll to position [45, 0]
click at [196, 249] on input "Address *" at bounding box center [208, 247] width 140 height 17
type input "C"
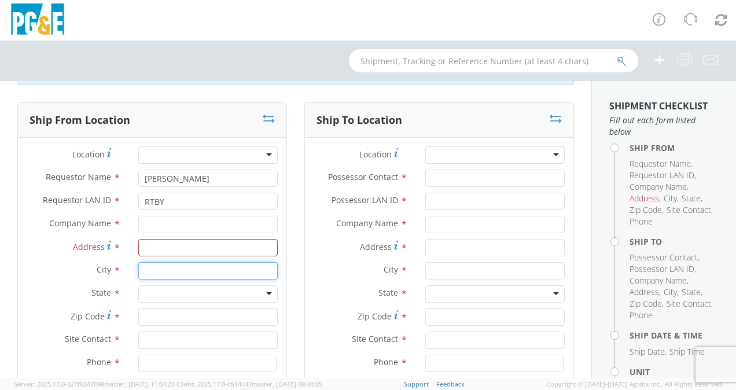
click at [189, 271] on input "text" at bounding box center [208, 270] width 140 height 17
type input "CUP"
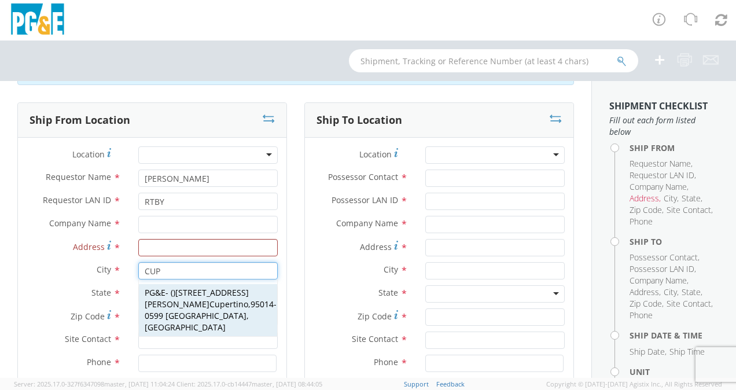
click at [181, 292] on span "10900 N Blaney Ave Cup ertino" at bounding box center [197, 298] width 104 height 23
type input "PG&E"
type input "10900 N Blaney Ave"
type input "Cupertino"
type input "95014-0599"
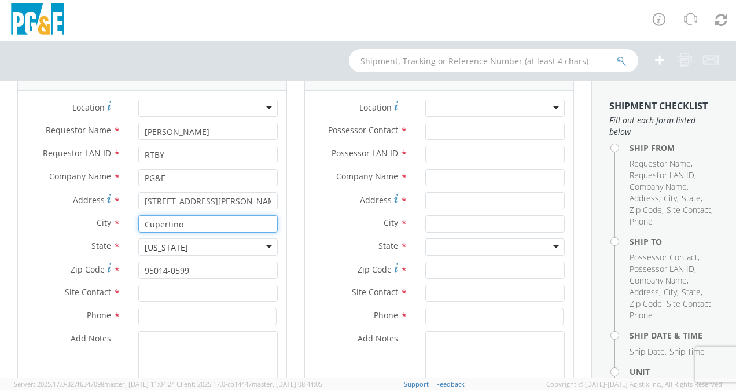
scroll to position [92, 0]
type input "Cupertino"
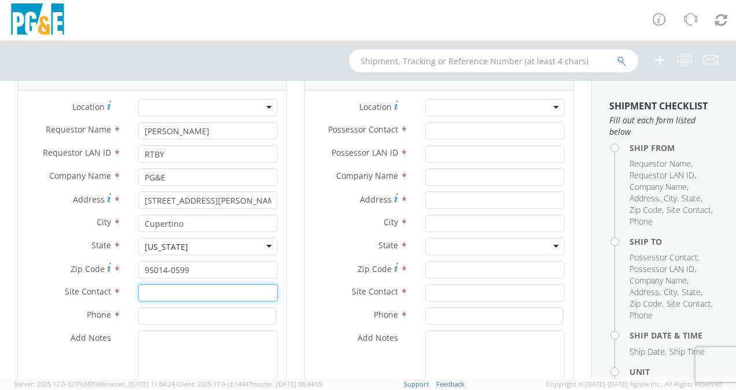
click at [181, 292] on input "text" at bounding box center [208, 292] width 140 height 17
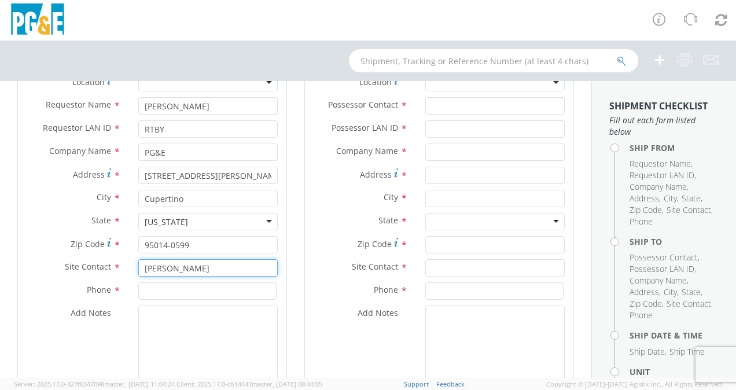
type input "RAUL NAVARETTE"
click at [181, 292] on input at bounding box center [207, 290] width 138 height 17
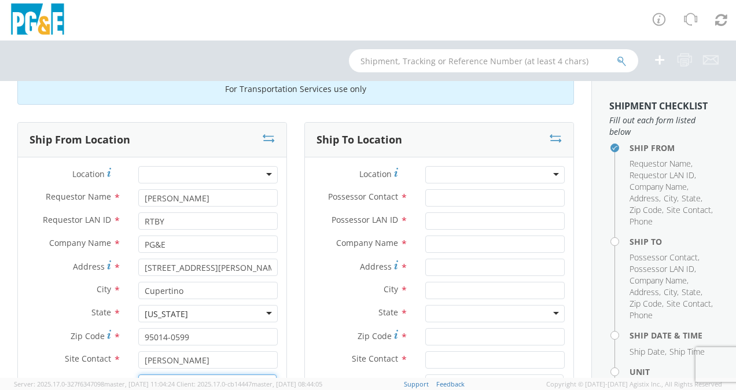
scroll to position [35, 0]
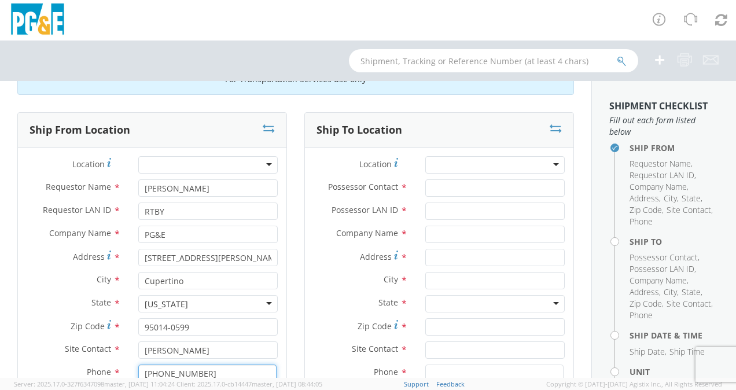
type input "(408) 313-1571"
click at [438, 189] on input "Possessor Contact *" at bounding box center [495, 187] width 140 height 17
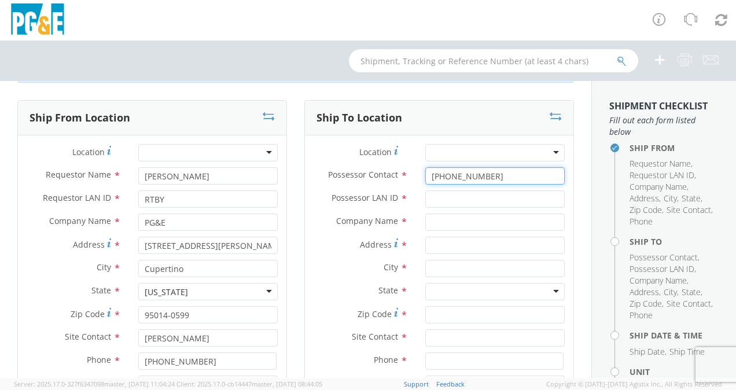
scroll to position [47, 0]
type input "(831) 794-2562"
click at [435, 194] on input "Possessor LAN ID *" at bounding box center [495, 198] width 140 height 17
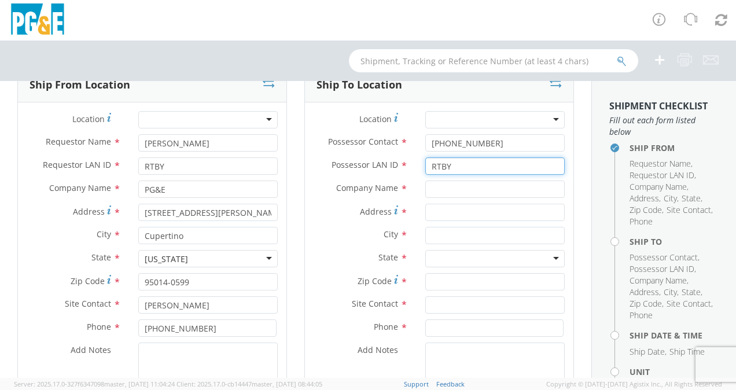
type input "RTBY"
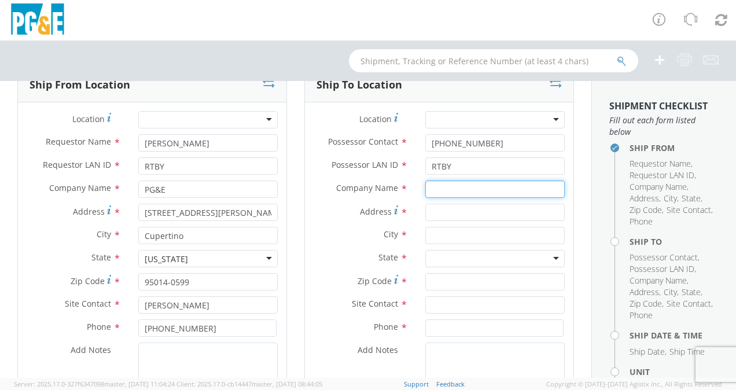
click at [435, 194] on input "text" at bounding box center [495, 189] width 140 height 17
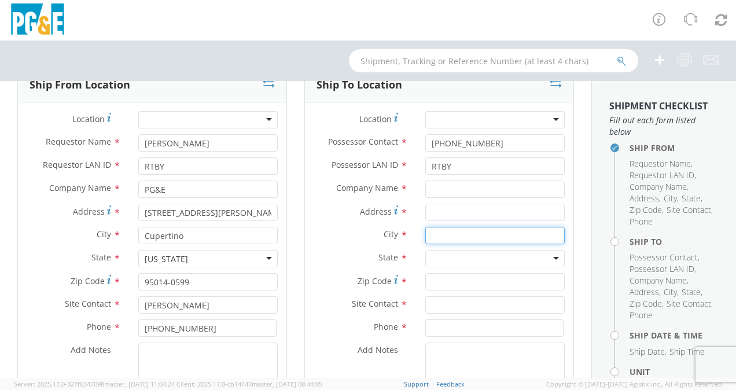
click at [430, 235] on input "text" at bounding box center [495, 235] width 140 height 17
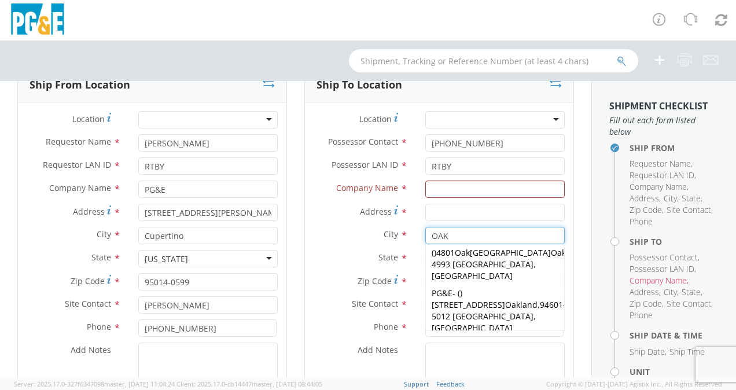
scroll to position [306, 0]
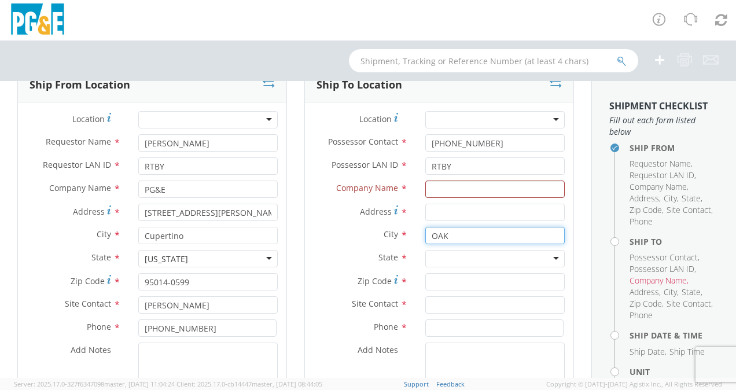
click at [442, 230] on input "OAK" at bounding box center [495, 235] width 140 height 17
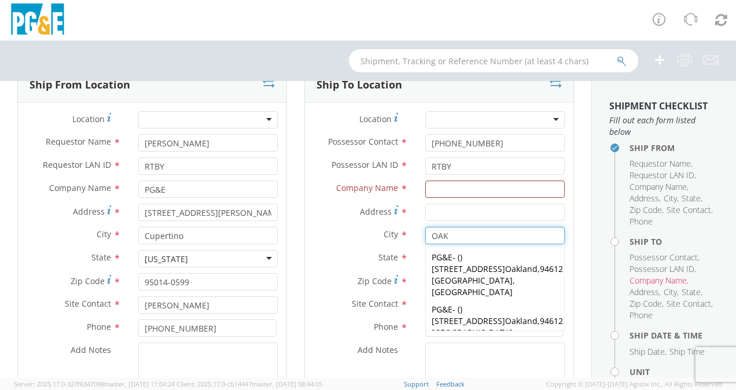
type input "OAKL"
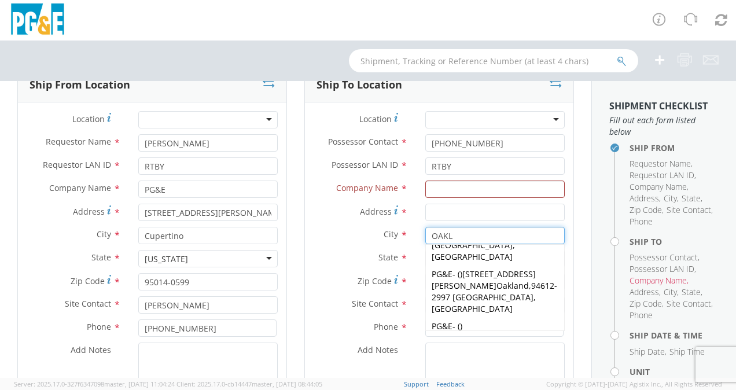
scroll to position [88, 0]
type input "PG&E"
type input "4801 Oakport St"
type input "Oakland"
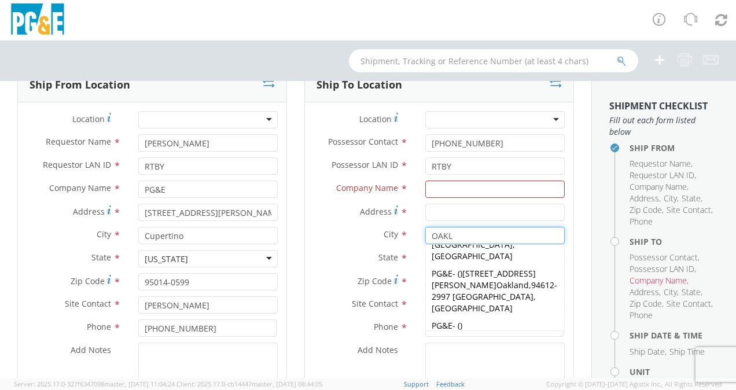
type input "94601-4993"
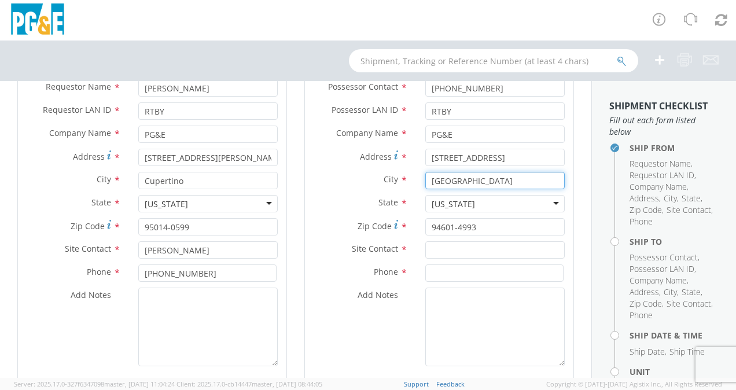
scroll to position [136, 0]
type input "Oakland"
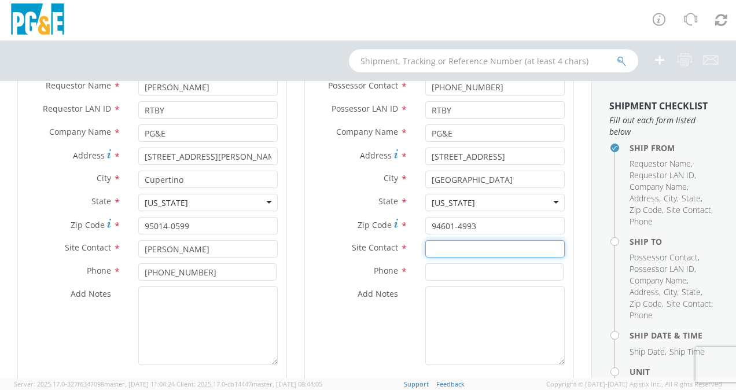
click at [441, 243] on input "text" at bounding box center [495, 248] width 140 height 17
type input "CHIP VILLA"
click at [439, 267] on input at bounding box center [494, 271] width 138 height 17
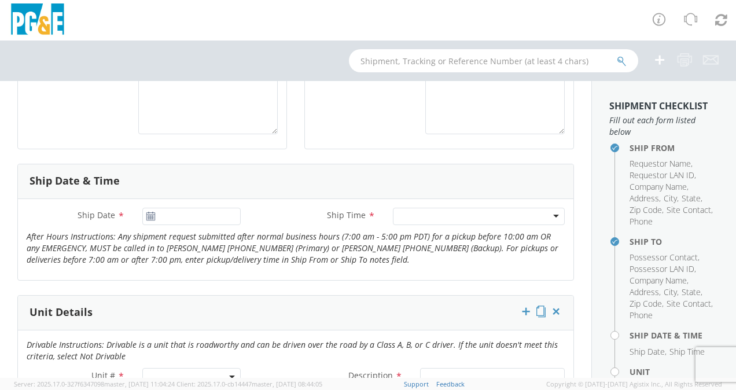
scroll to position [372, 0]
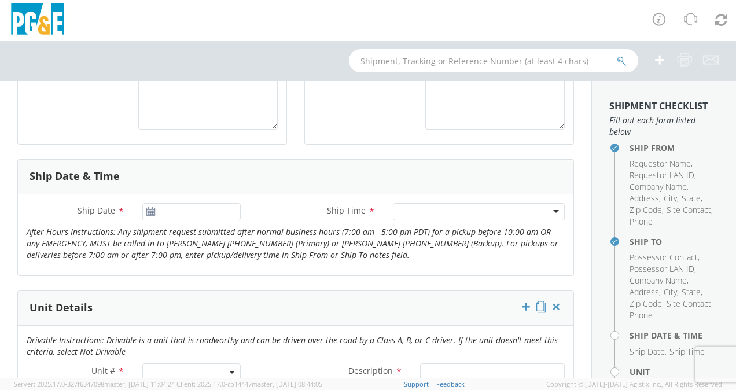
type input "(415) 725-2517"
click at [153, 215] on icon at bounding box center [151, 211] width 10 height 9
click at [153, 210] on use at bounding box center [150, 211] width 8 height 8
click at [146, 208] on use at bounding box center [150, 211] width 8 height 8
click at [169, 205] on input "[DATE]" at bounding box center [191, 211] width 98 height 17
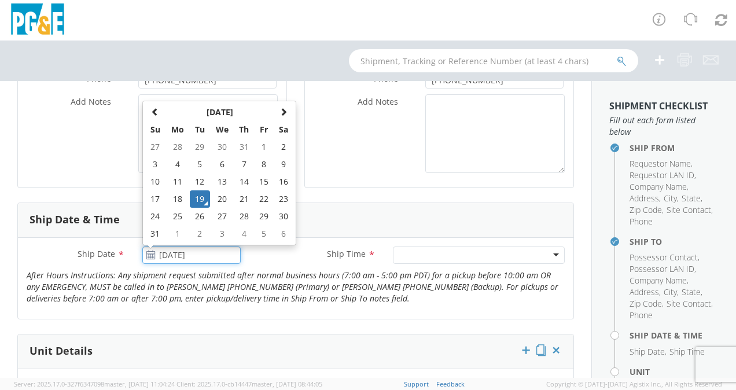
scroll to position [329, 0]
click at [280, 112] on span at bounding box center [284, 111] width 8 height 8
click at [183, 166] on td "8" at bounding box center [178, 163] width 24 height 17
type input "09/08/2025"
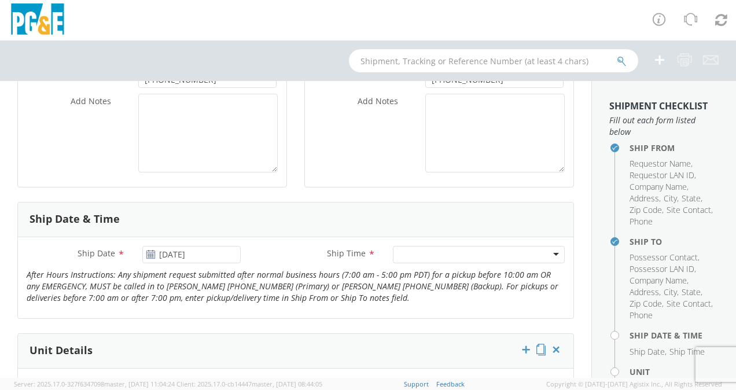
click at [448, 251] on div at bounding box center [479, 254] width 172 height 17
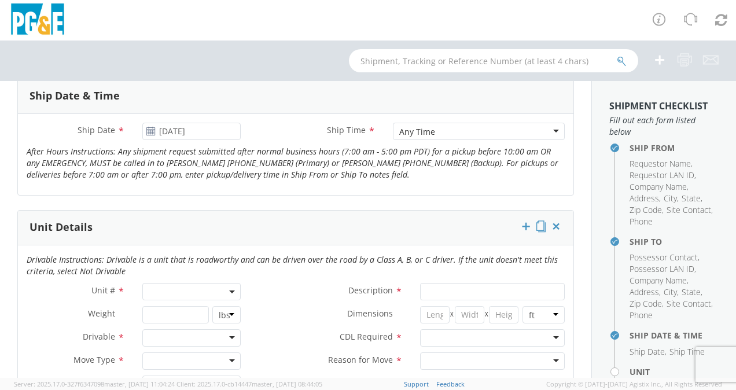
scroll to position [453, 0]
click at [199, 291] on span at bounding box center [191, 290] width 98 height 17
click at [193, 304] on input "search" at bounding box center [190, 310] width 91 height 17
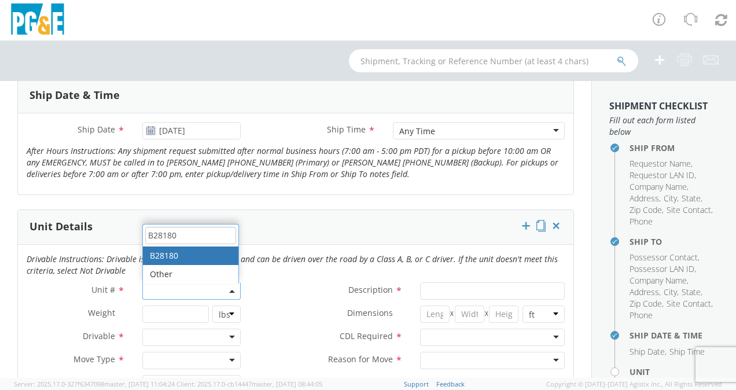
type input "B28180"
type input "TRUCK; FLATBED W/CRANE 6X4"
type input "66000"
select select "B28180"
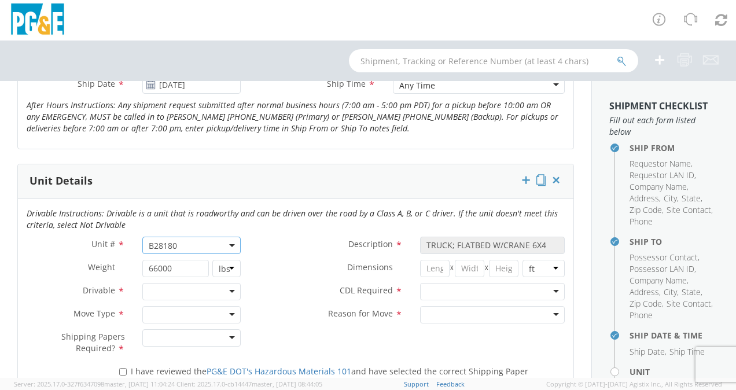
scroll to position [501, 0]
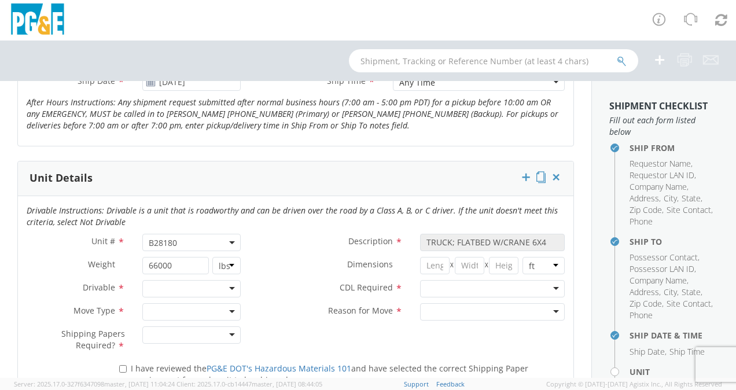
click at [218, 284] on div at bounding box center [191, 288] width 98 height 17
click at [193, 308] on div at bounding box center [191, 311] width 98 height 17
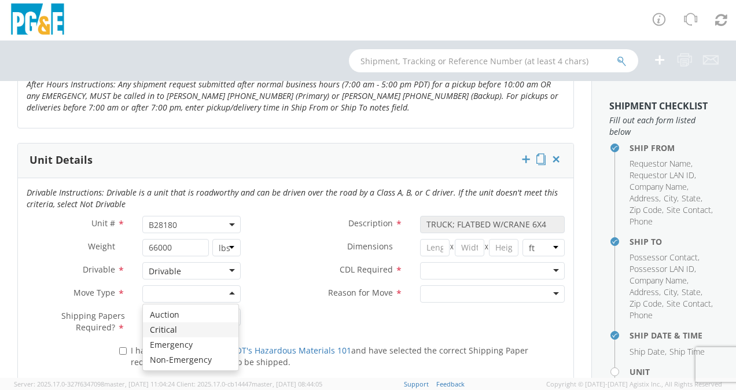
scroll to position [521, 0]
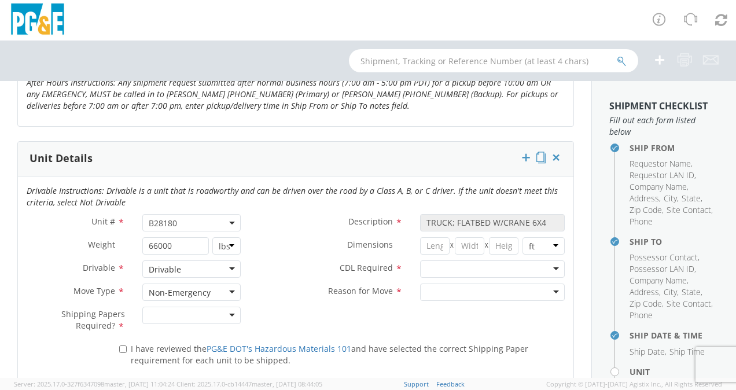
click at [202, 287] on div "Non-Emergency" at bounding box center [180, 293] width 62 height 12
click at [203, 311] on div at bounding box center [191, 315] width 98 height 17
click at [513, 262] on div at bounding box center [492, 268] width 145 height 17
click at [479, 291] on div at bounding box center [492, 292] width 145 height 17
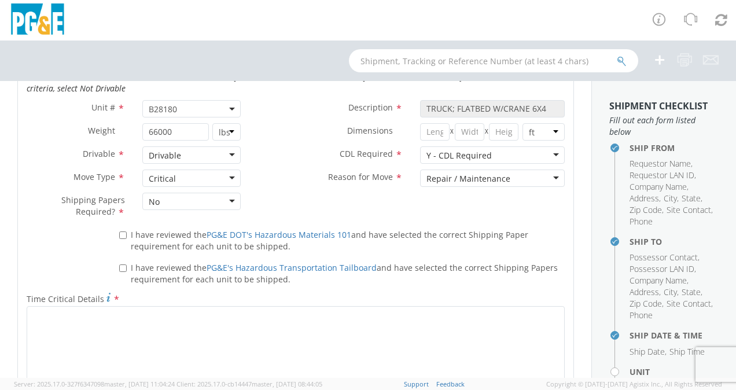
scroll to position [636, 0]
click at [120, 234] on input "I have reviewed the PG&E DOT's Hazardous Materials 101 and have selected the co…" at bounding box center [123, 234] width 8 height 8
checkbox input "true"
click at [122, 264] on input "I have reviewed the PG&E's Hazardous Transportation Tailboard and have selected…" at bounding box center [123, 267] width 8 height 8
checkbox input "true"
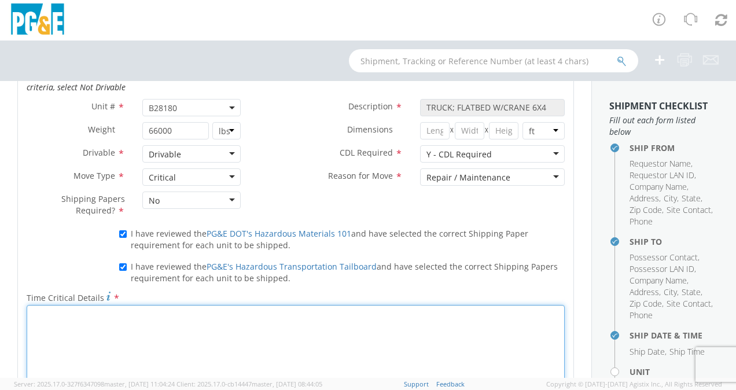
click at [119, 311] on textarea "Time Critical Details *" at bounding box center [296, 344] width 538 height 79
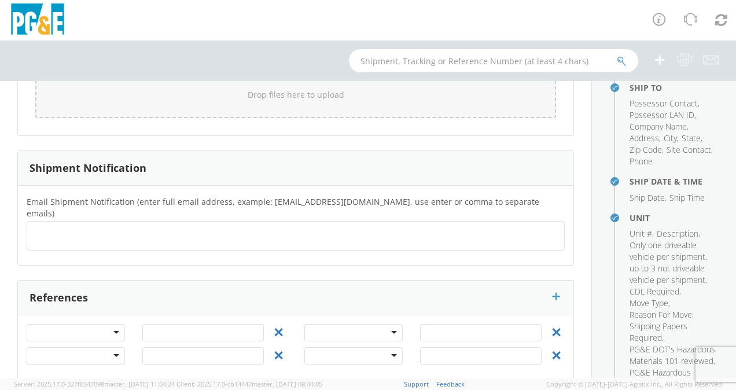
scroll to position [381, 0]
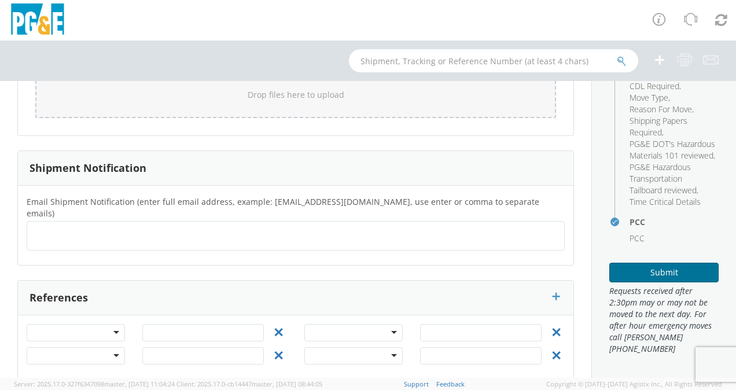
type textarea "MOVE FOR CAL OSHA INSPECTION."
click at [658, 268] on button "Submit" at bounding box center [664, 273] width 109 height 20
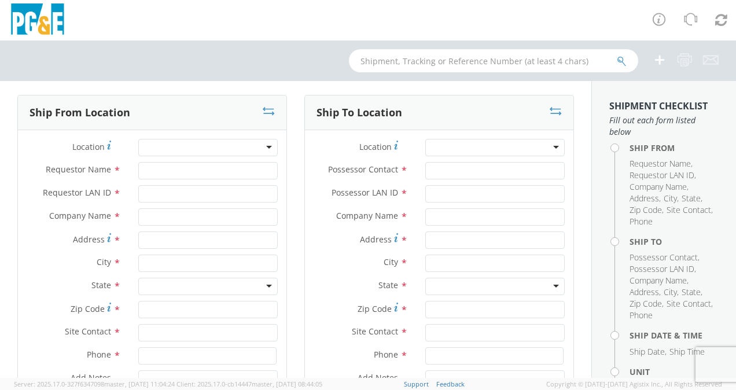
scroll to position [56, 0]
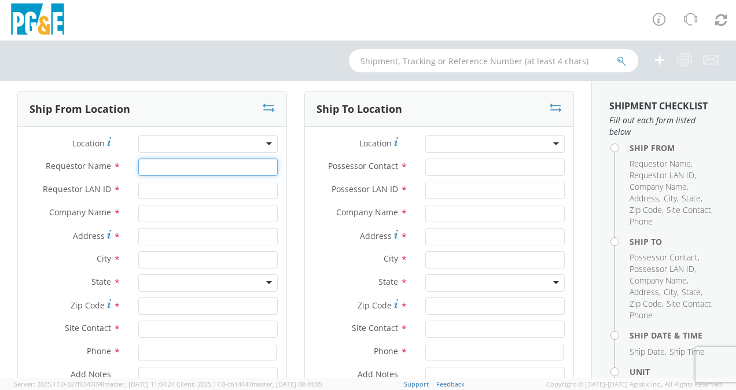
click at [184, 162] on input "Requestor Name *" at bounding box center [208, 167] width 140 height 17
type input "[PERSON_NAME]"
click at [175, 187] on input "Requestor LAN ID *" at bounding box center [208, 190] width 140 height 17
type input "RTBY"
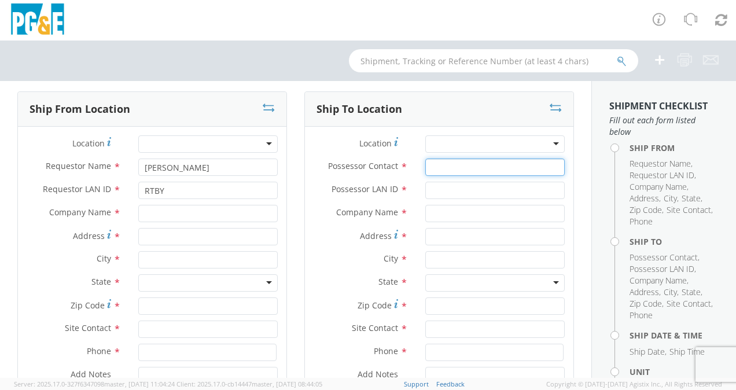
click at [453, 164] on input "Possessor Contact *" at bounding box center [495, 167] width 140 height 17
type input "(831) 794-2562"
click at [440, 192] on input "Possessor LAN ID *" at bounding box center [495, 190] width 140 height 17
type input "RTBY"
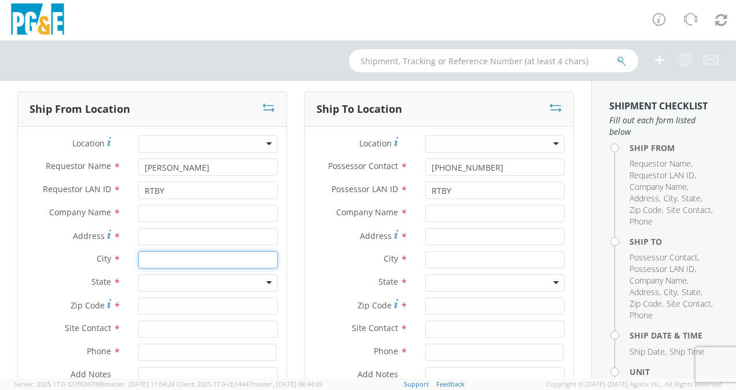
click at [196, 263] on input "text" at bounding box center [208, 259] width 140 height 17
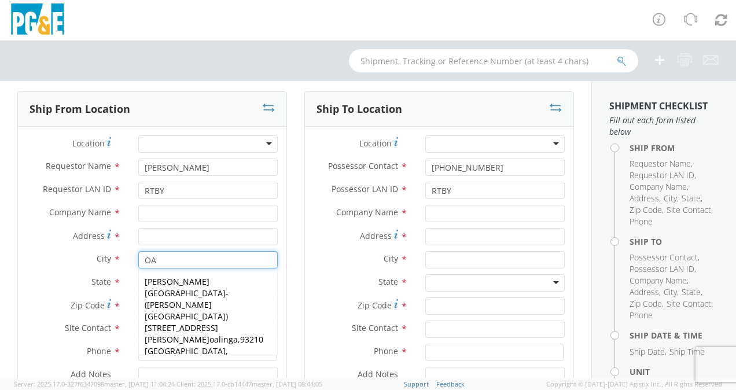
type input "OAK"
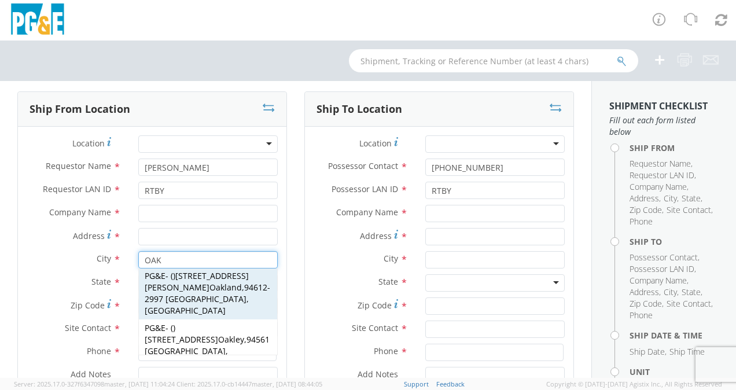
scroll to position [111, 0]
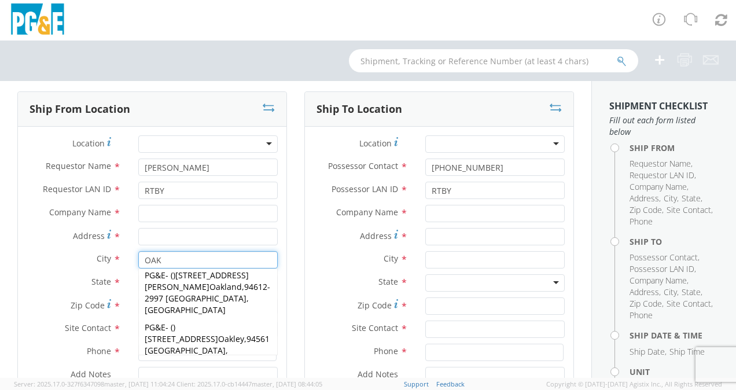
type input "PG&E"
type input "4801 Oakport St"
type input "Oakland"
type input "94601-4993"
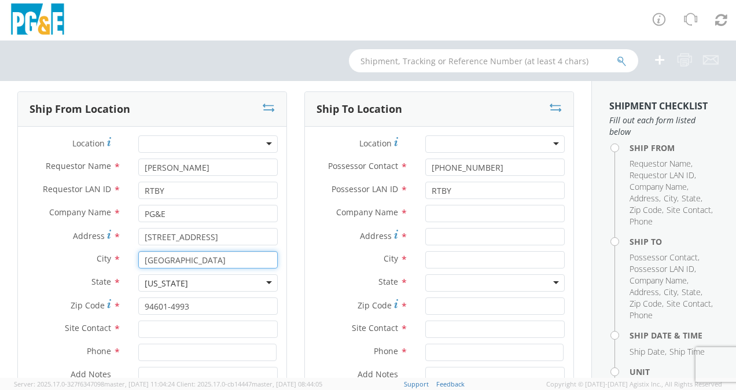
type input "Oakland"
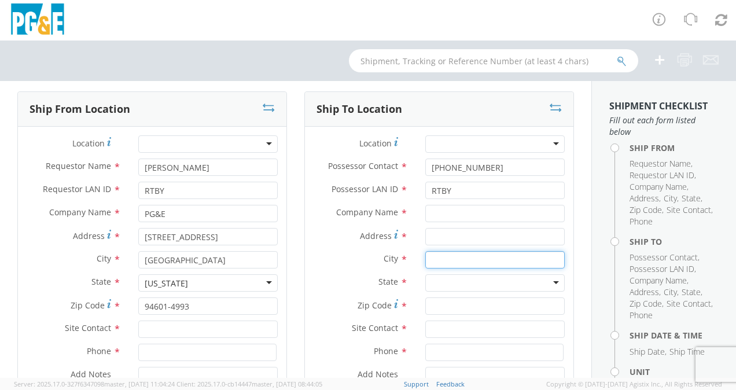
click at [455, 260] on input "text" at bounding box center [495, 259] width 140 height 17
type input "CUP"
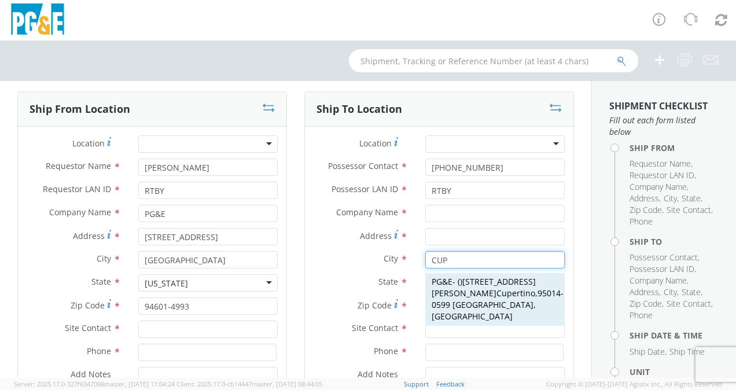
click at [450, 281] on div "PG&E - ( ) 10900 N Blaney Ave Cup ertino , 95014-0599 CA, US" at bounding box center [495, 299] width 138 height 52
type input "PG&E"
type input "10900 N Blaney Ave"
type input "Cupertino"
type input "95014-0599"
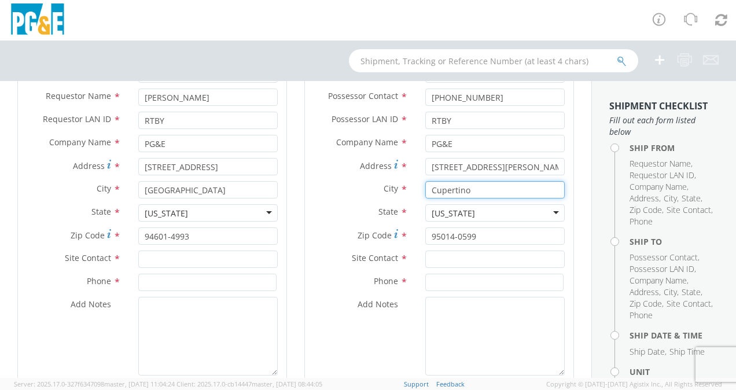
scroll to position [126, 0]
type input "Cupertino"
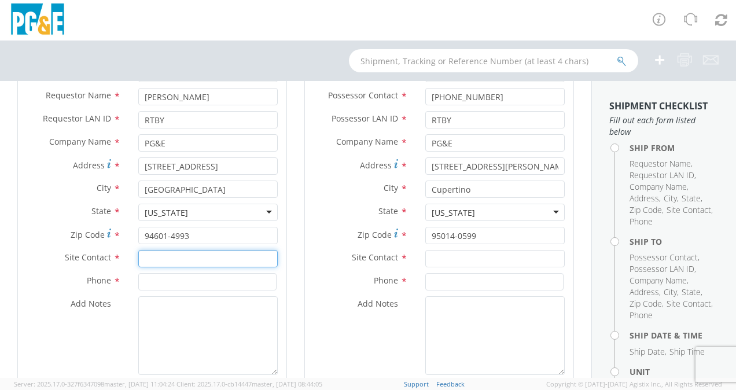
click at [206, 256] on input "text" at bounding box center [208, 258] width 140 height 17
type input "CHIP VILLA"
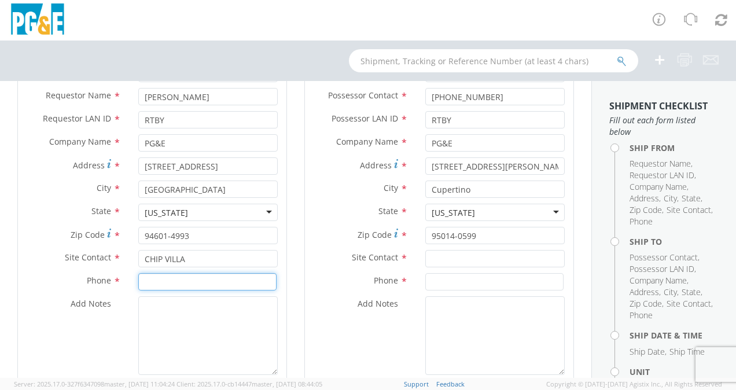
click at [196, 285] on input at bounding box center [207, 281] width 138 height 17
type input "(415) 725-2517"
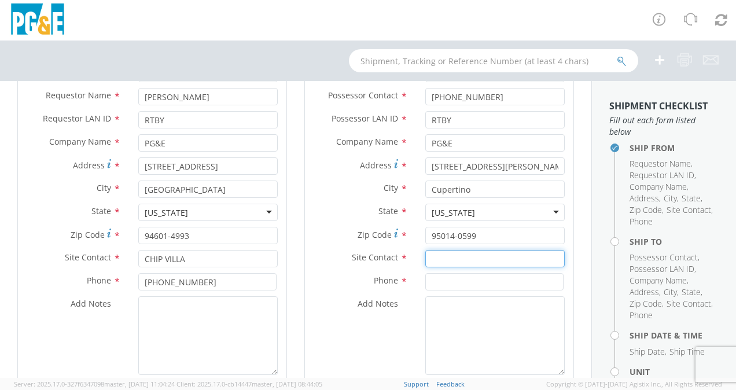
click at [447, 259] on input "text" at bounding box center [495, 258] width 140 height 17
type input "RAUL NAVARETTE"
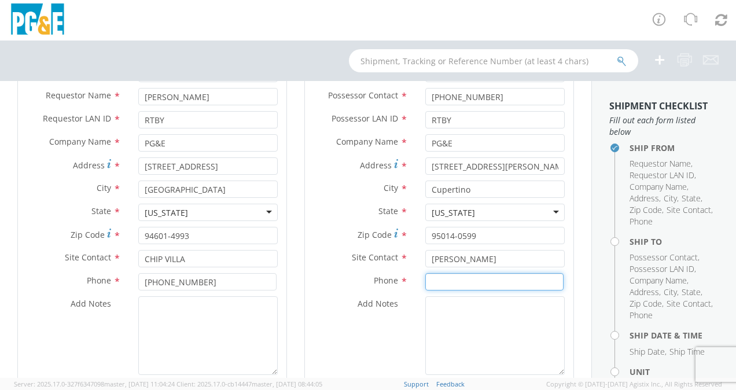
click at [445, 275] on input at bounding box center [494, 281] width 138 height 17
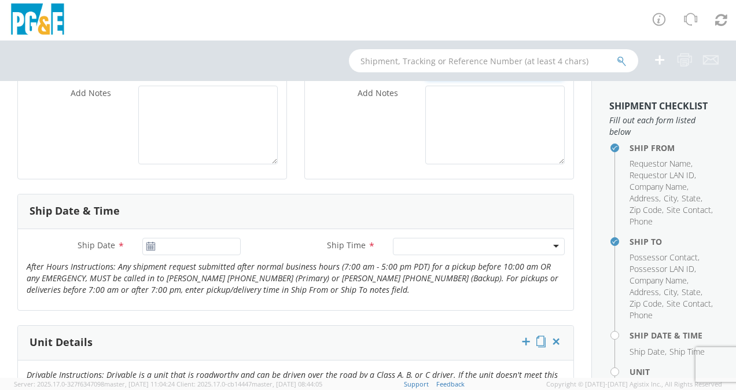
scroll to position [366, 0]
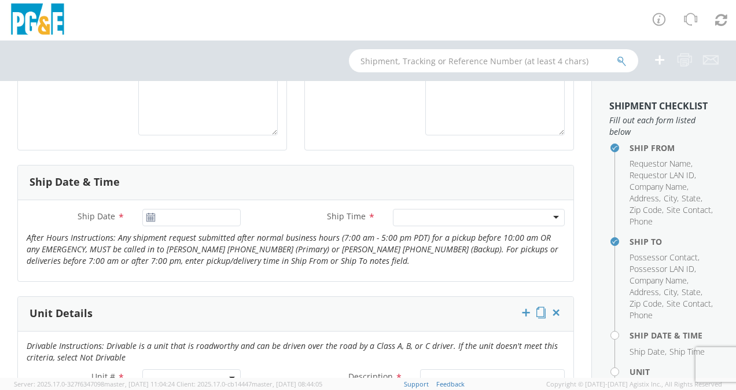
type input "(408) 313-1571"
click at [149, 220] on use at bounding box center [150, 217] width 8 height 8
click at [166, 216] on input "[DATE]" at bounding box center [191, 217] width 98 height 17
click at [218, 212] on input "[DATE]" at bounding box center [191, 217] width 98 height 17
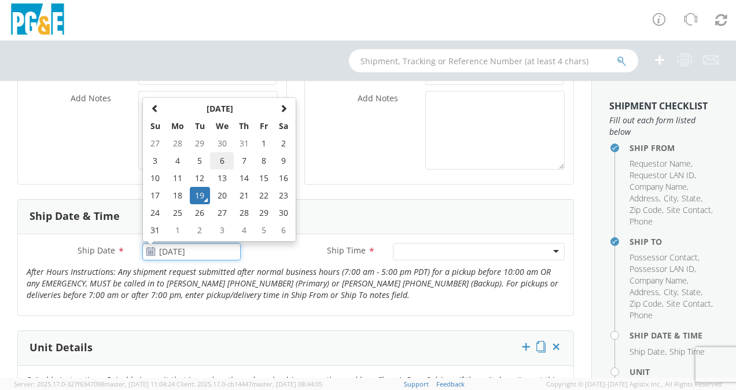
scroll to position [331, 0]
click at [281, 109] on span at bounding box center [284, 109] width 8 height 8
click at [257, 157] on td "12" at bounding box center [265, 161] width 20 height 17
type input "09/12/2025"
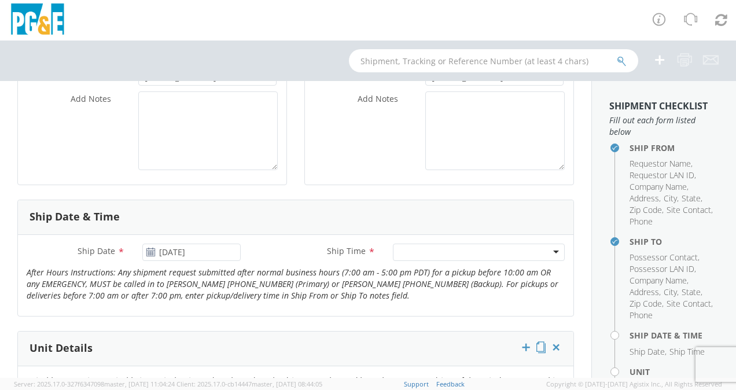
click at [504, 254] on div at bounding box center [479, 252] width 172 height 17
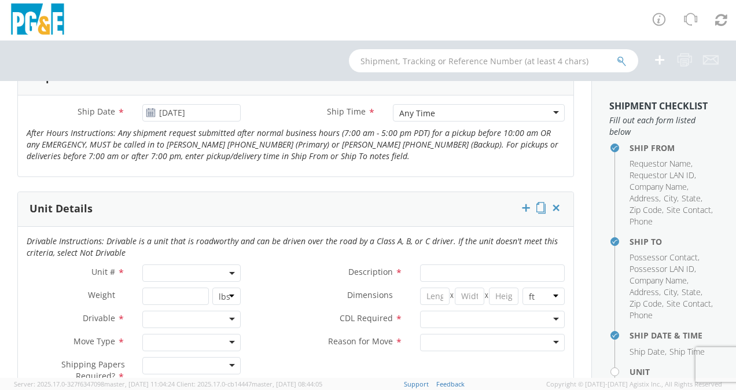
scroll to position [540, 0]
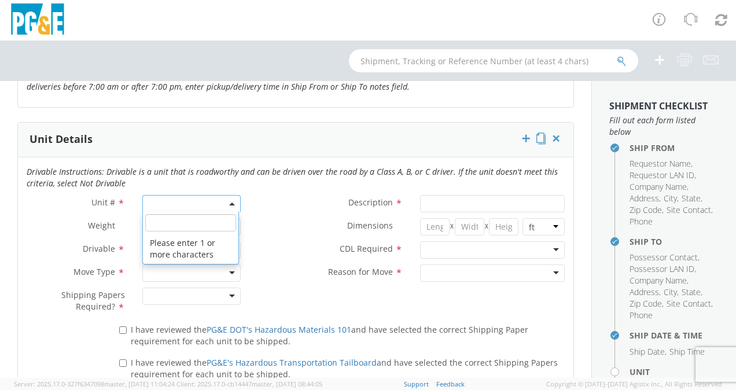
click at [172, 200] on span at bounding box center [191, 203] width 98 height 17
click at [168, 216] on input "search" at bounding box center [190, 222] width 91 height 17
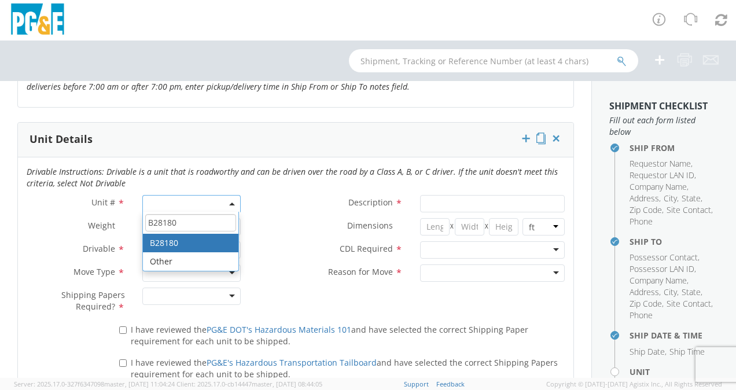
type input "B28180"
type input "TRUCK; FLATBED W/CRANE 6X4"
type input "66000"
select select "B28180"
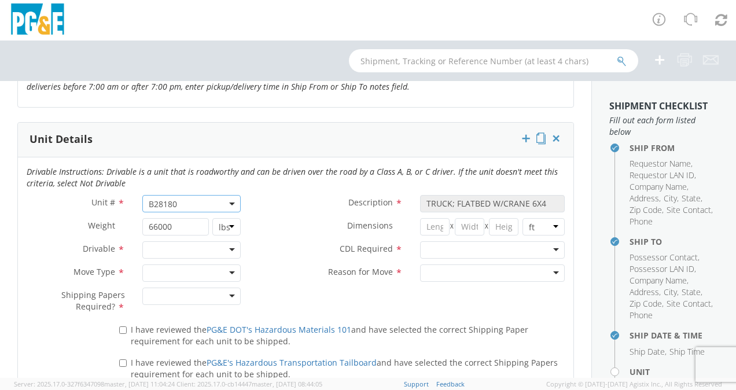
click at [163, 250] on div at bounding box center [191, 249] width 98 height 17
click at [170, 270] on div at bounding box center [191, 273] width 98 height 17
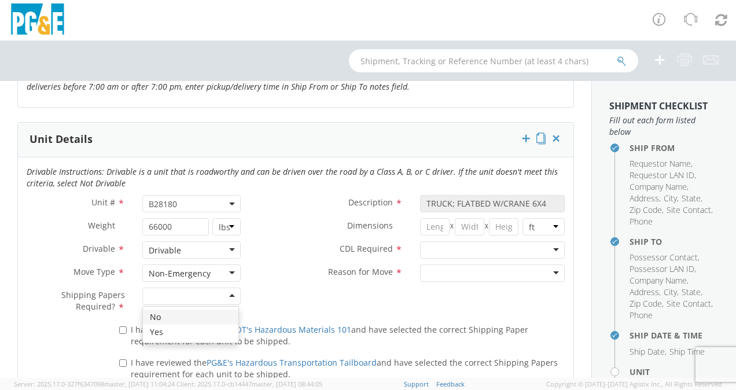
click at [196, 298] on div at bounding box center [191, 296] width 98 height 17
click at [499, 250] on div at bounding box center [492, 249] width 145 height 17
click at [485, 269] on div at bounding box center [492, 273] width 145 height 17
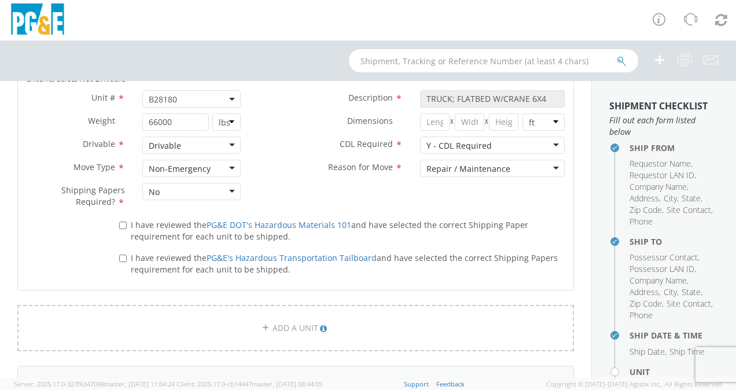
scroll to position [645, 0]
click at [124, 221] on input "I have reviewed the PG&E DOT's Hazardous Materials 101 and have selected the co…" at bounding box center [123, 225] width 8 height 8
checkbox input "true"
click at [122, 250] on label "I have reviewed the PG&E's Hazardous Transportation Tailboard and have selected…" at bounding box center [342, 262] width 446 height 25
click at [122, 254] on input "I have reviewed the PG&E's Hazardous Transportation Tailboard and have selected…" at bounding box center [123, 258] width 8 height 8
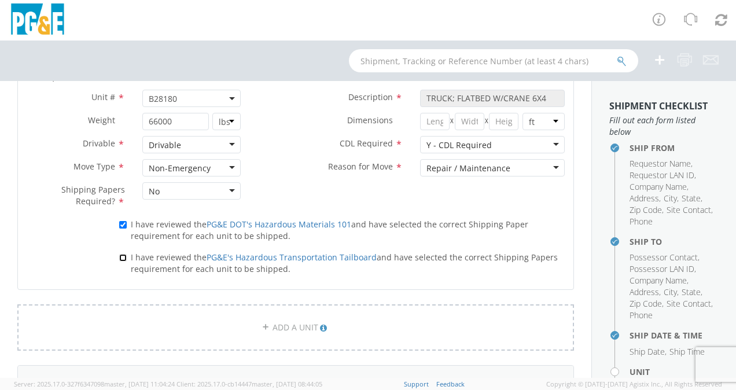
checkbox input "true"
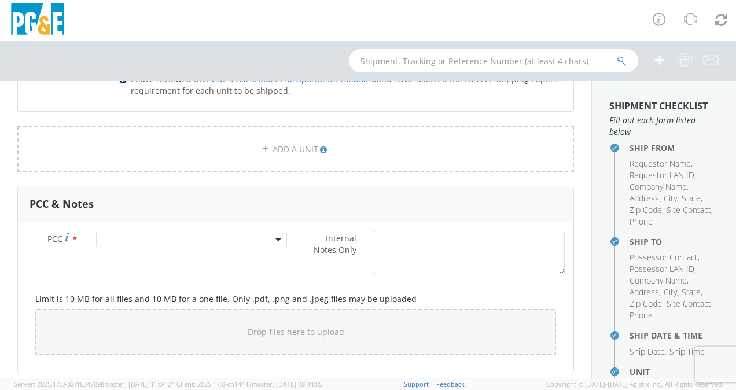
scroll to position [827, 0]
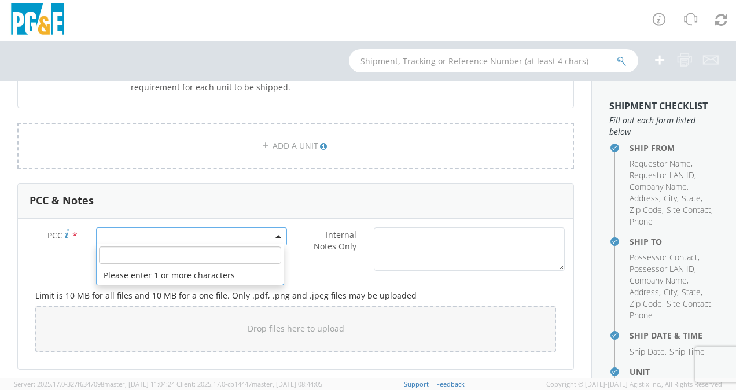
click at [185, 233] on span at bounding box center [191, 235] width 191 height 17
click at [176, 249] on input "number" at bounding box center [190, 255] width 182 height 17
paste input "11883"
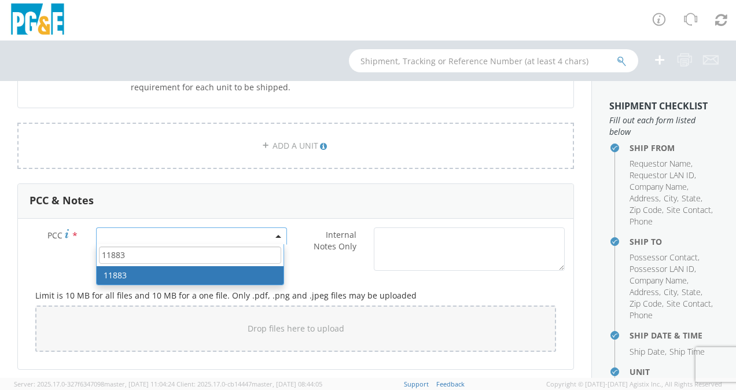
type input "11883"
select select "11883"
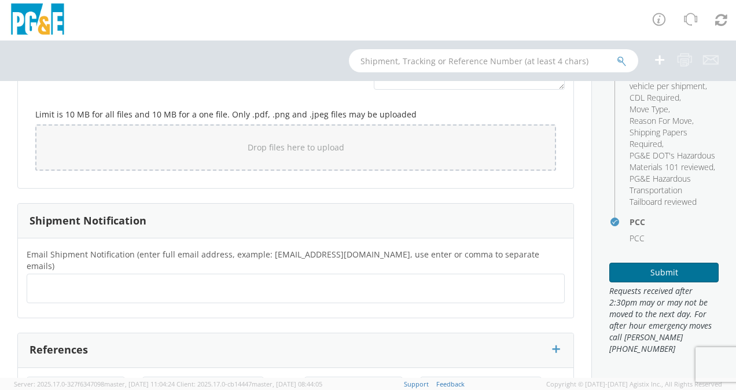
scroll to position [369, 0]
click at [621, 278] on button "Submit" at bounding box center [664, 273] width 109 height 20
